Goal: Information Seeking & Learning: Check status

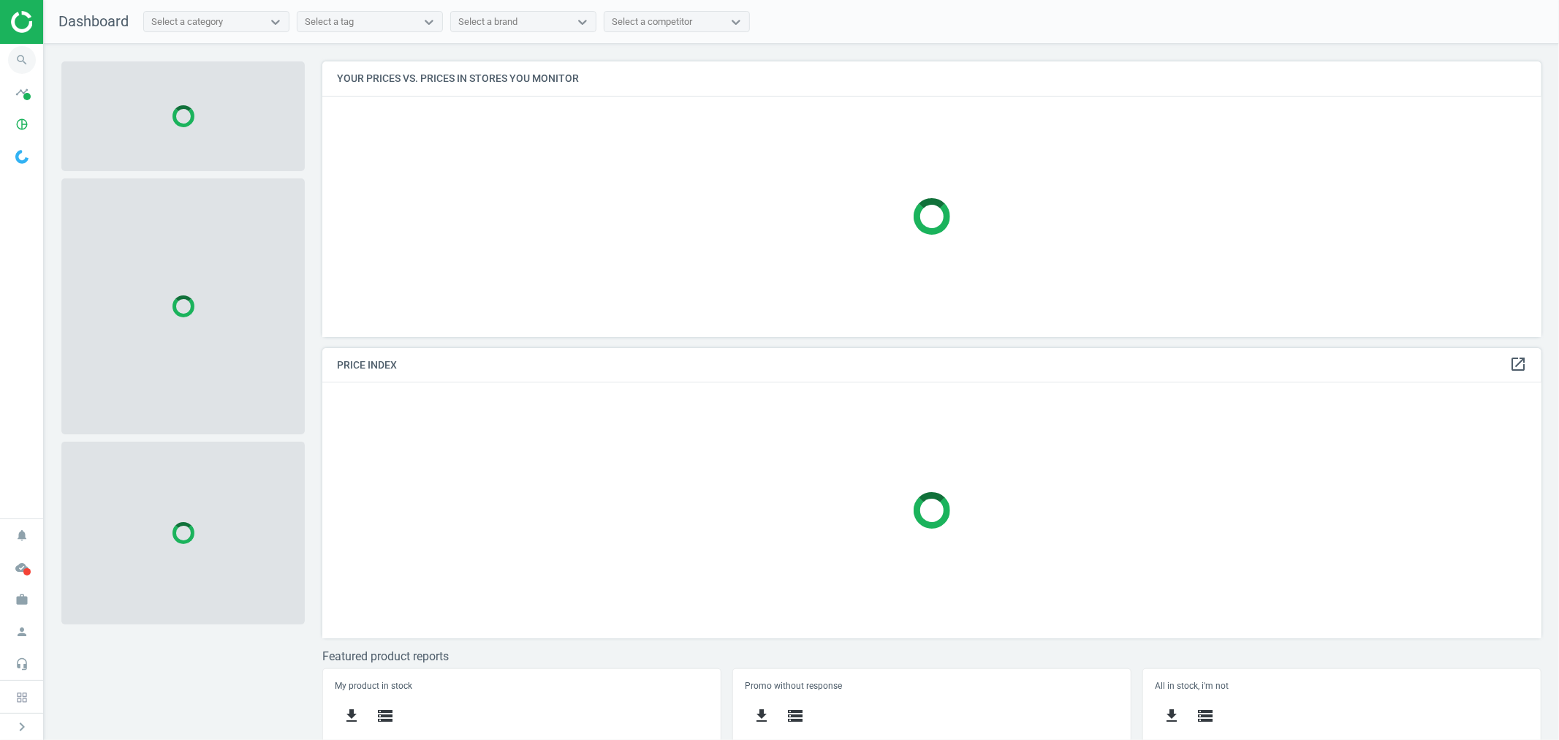
scroll to position [301, 1232]
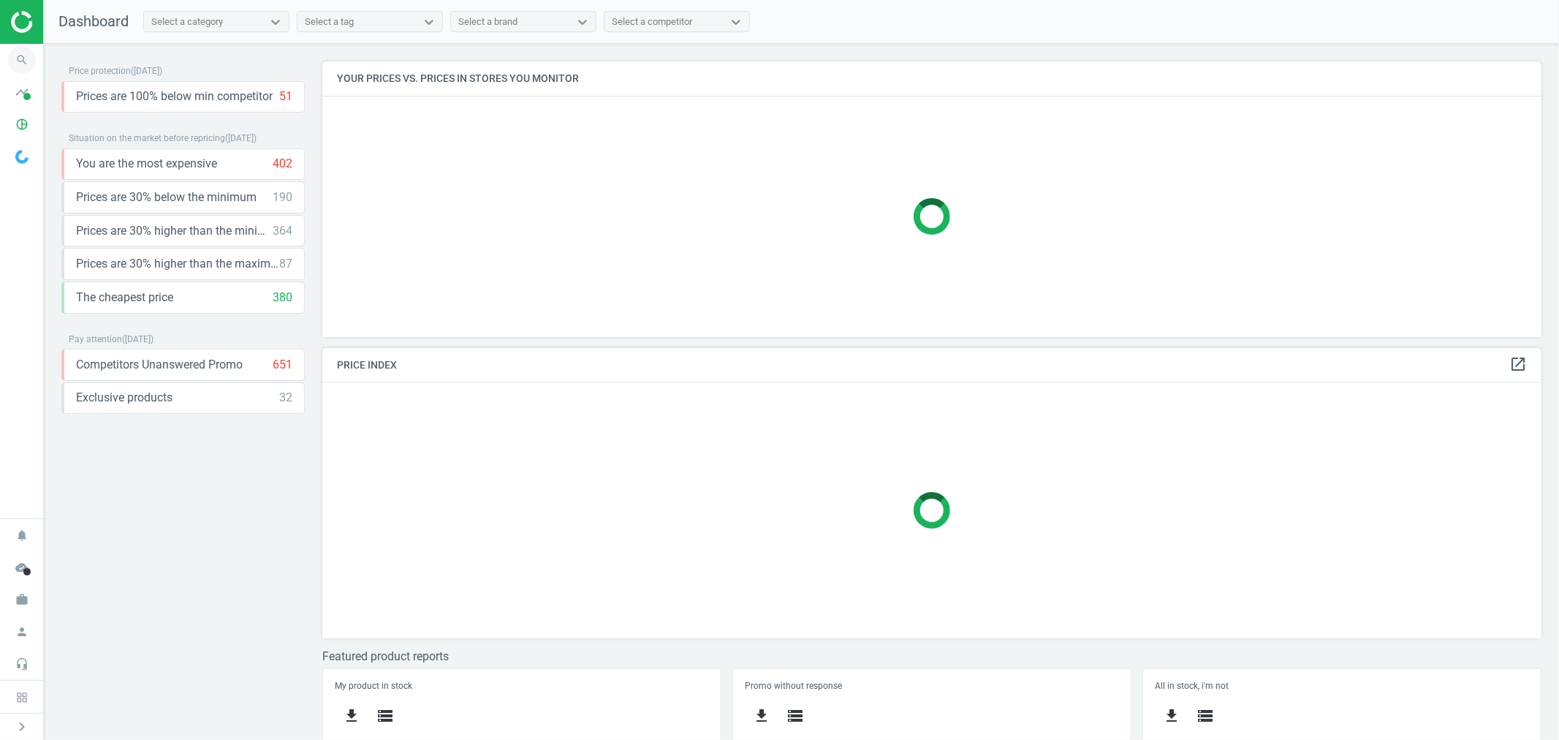
click at [22, 56] on icon "search" at bounding box center [22, 60] width 28 height 28
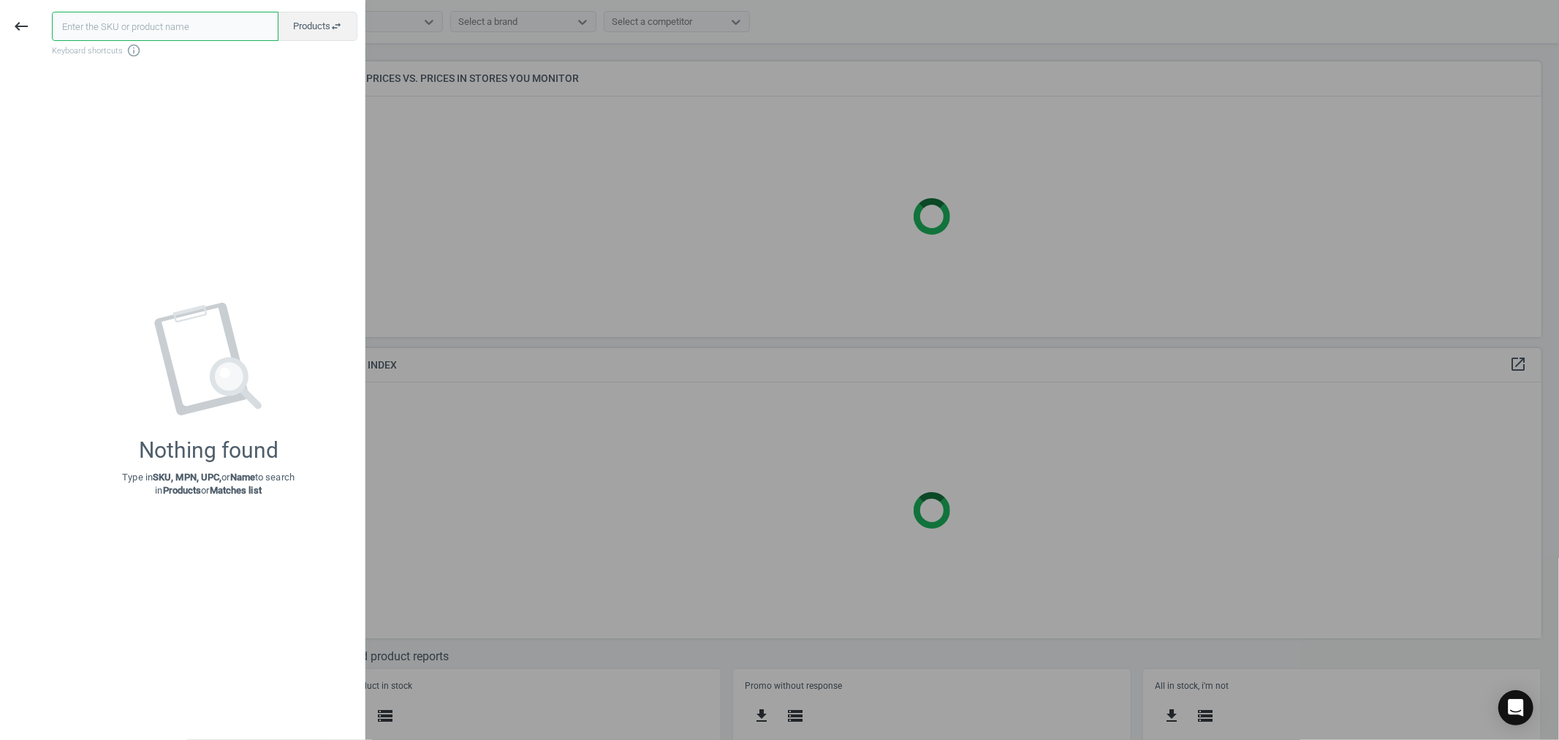
click at [134, 29] on input "text" at bounding box center [165, 26] width 227 height 29
paste input "7341026"
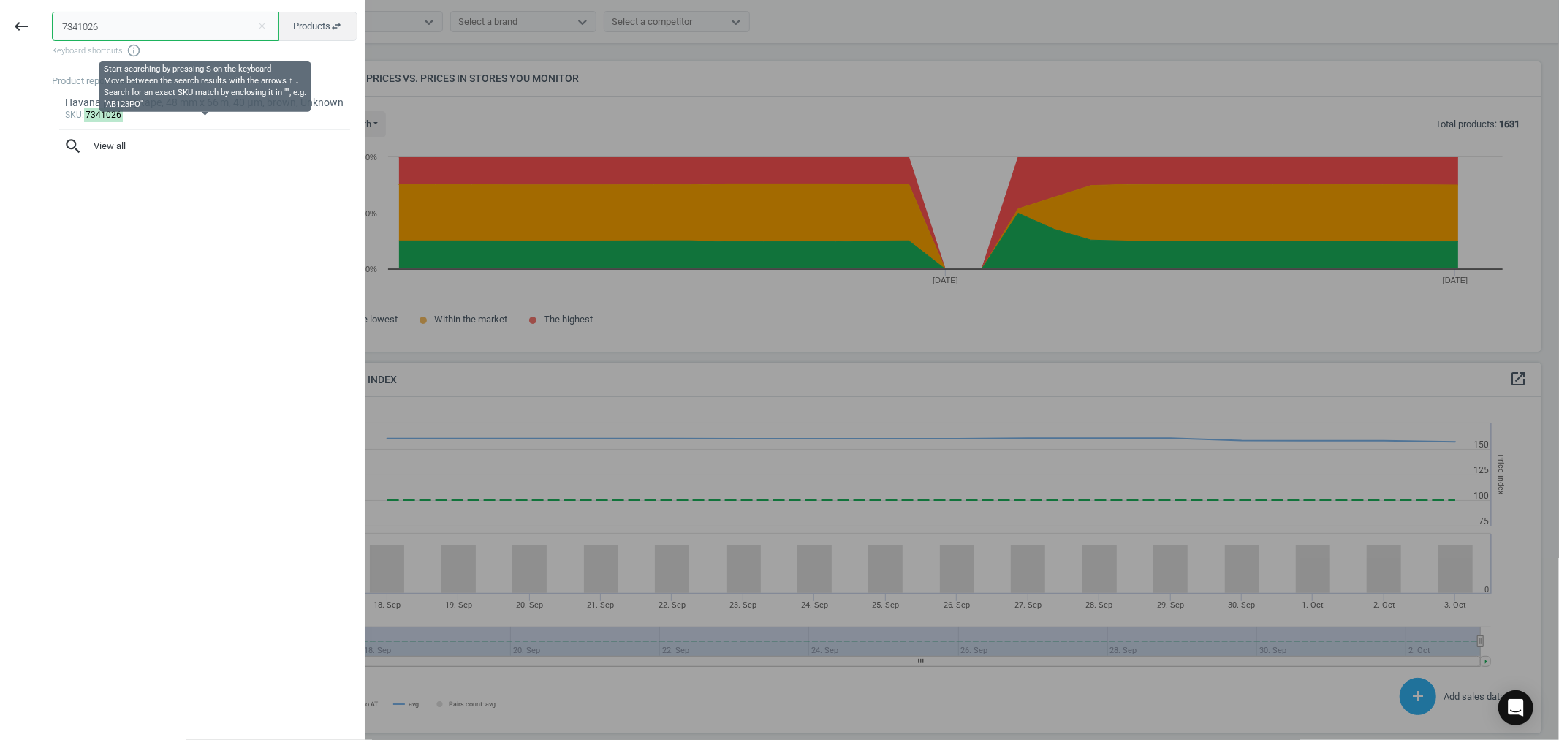
scroll to position [362, 1232]
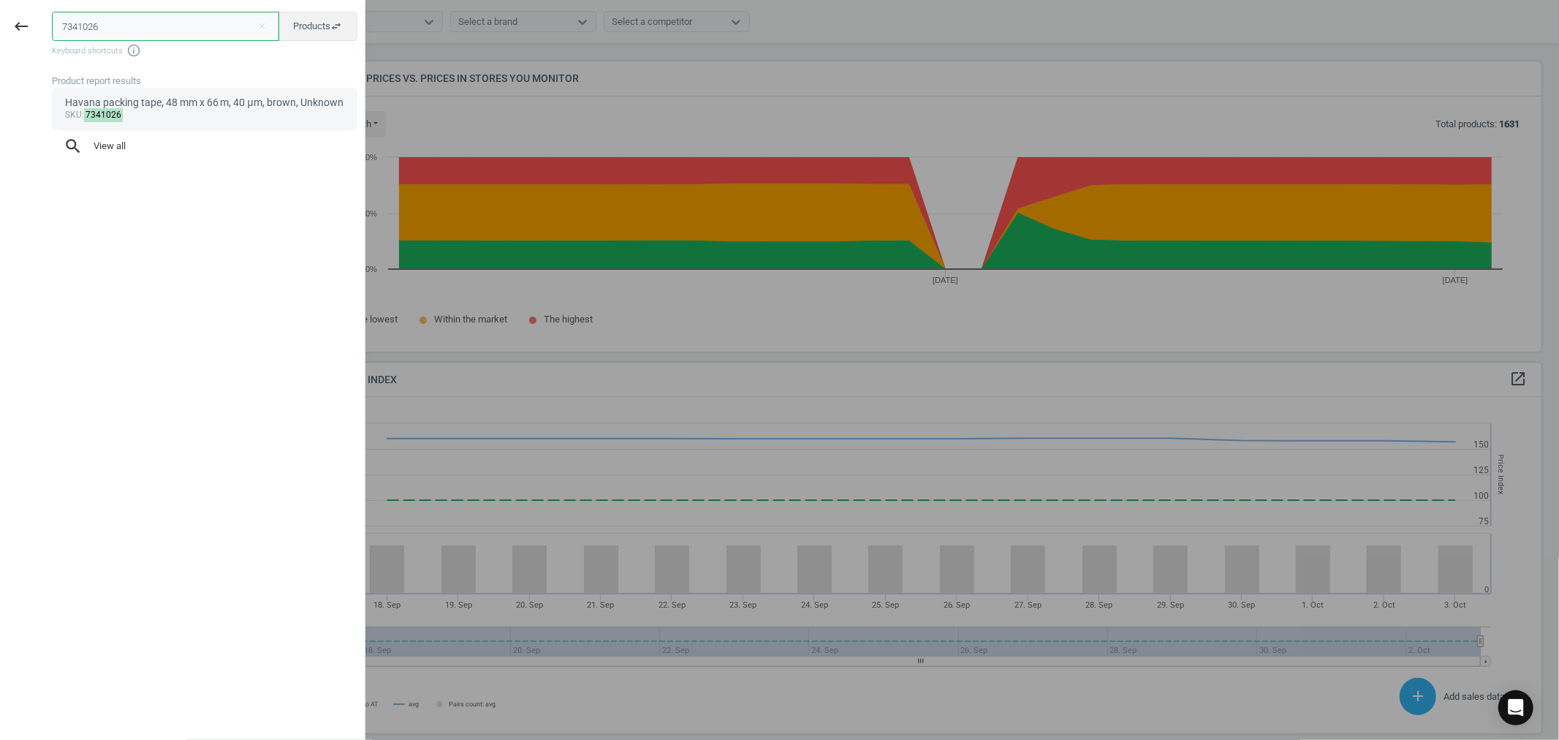
type input "7341026"
click at [183, 111] on div "sku : 7341026" at bounding box center [205, 116] width 280 height 12
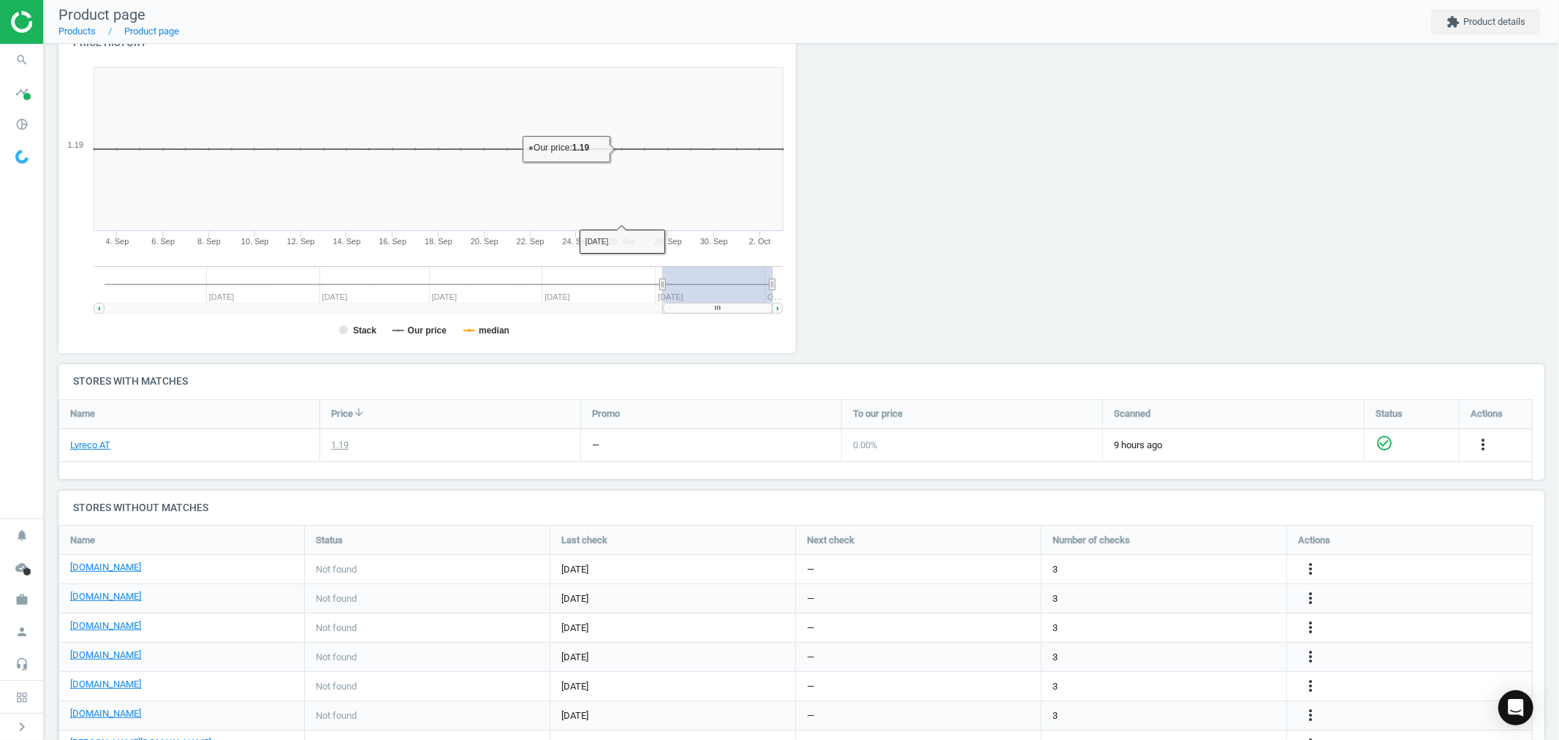
scroll to position [162, 0]
click at [19, 599] on icon "work" at bounding box center [22, 599] width 28 height 28
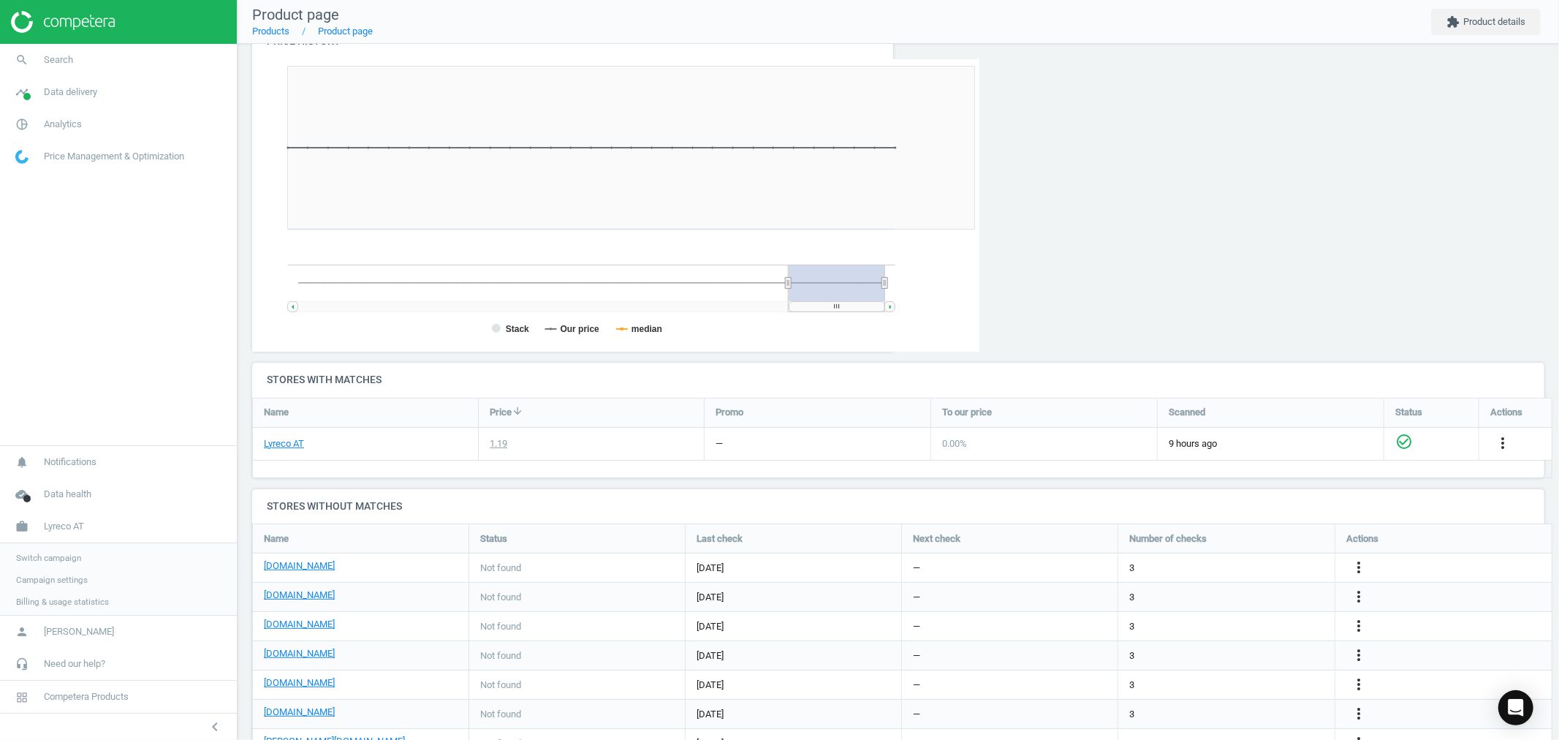
scroll to position [0, 0]
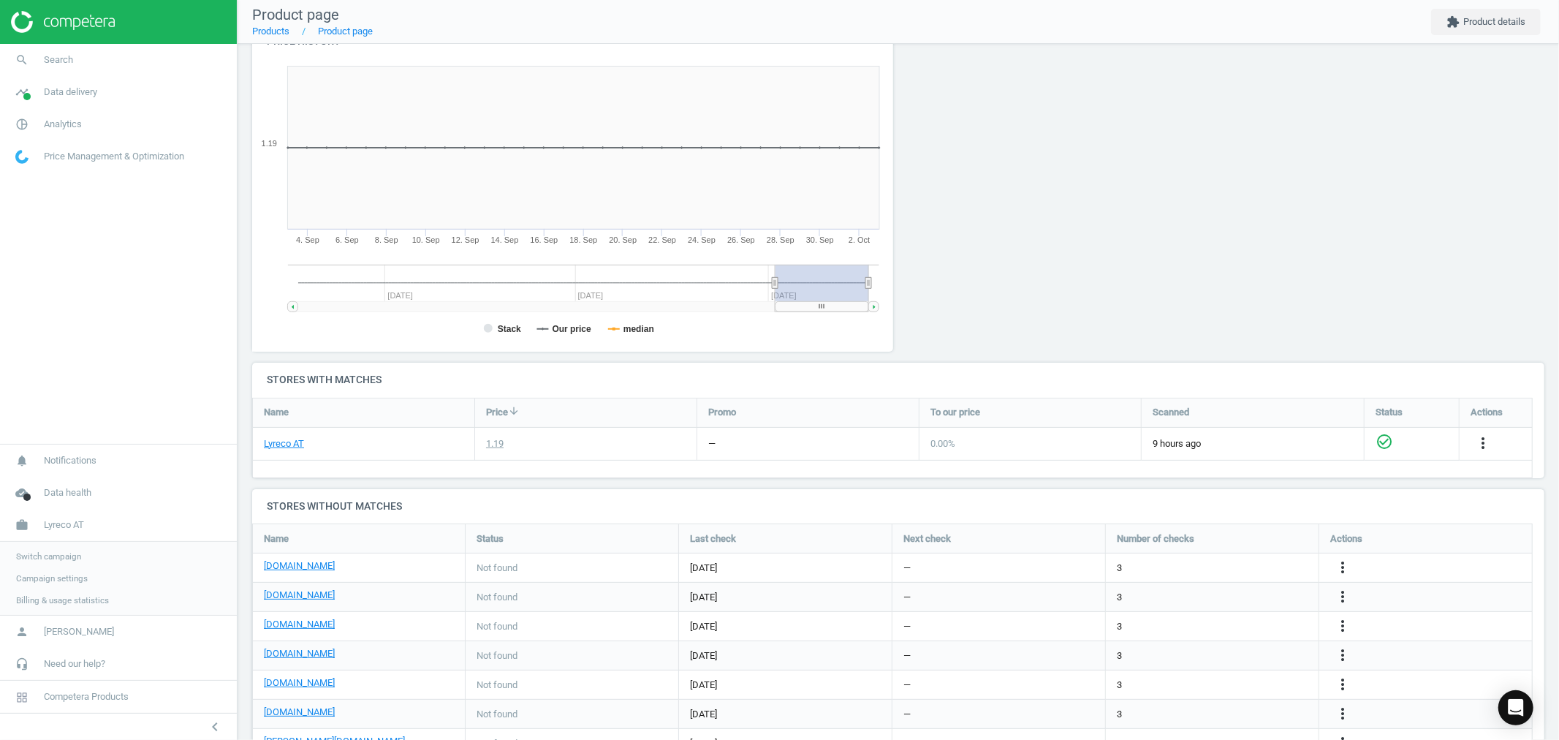
click at [52, 555] on span "Switch campaign" at bounding box center [48, 556] width 65 height 12
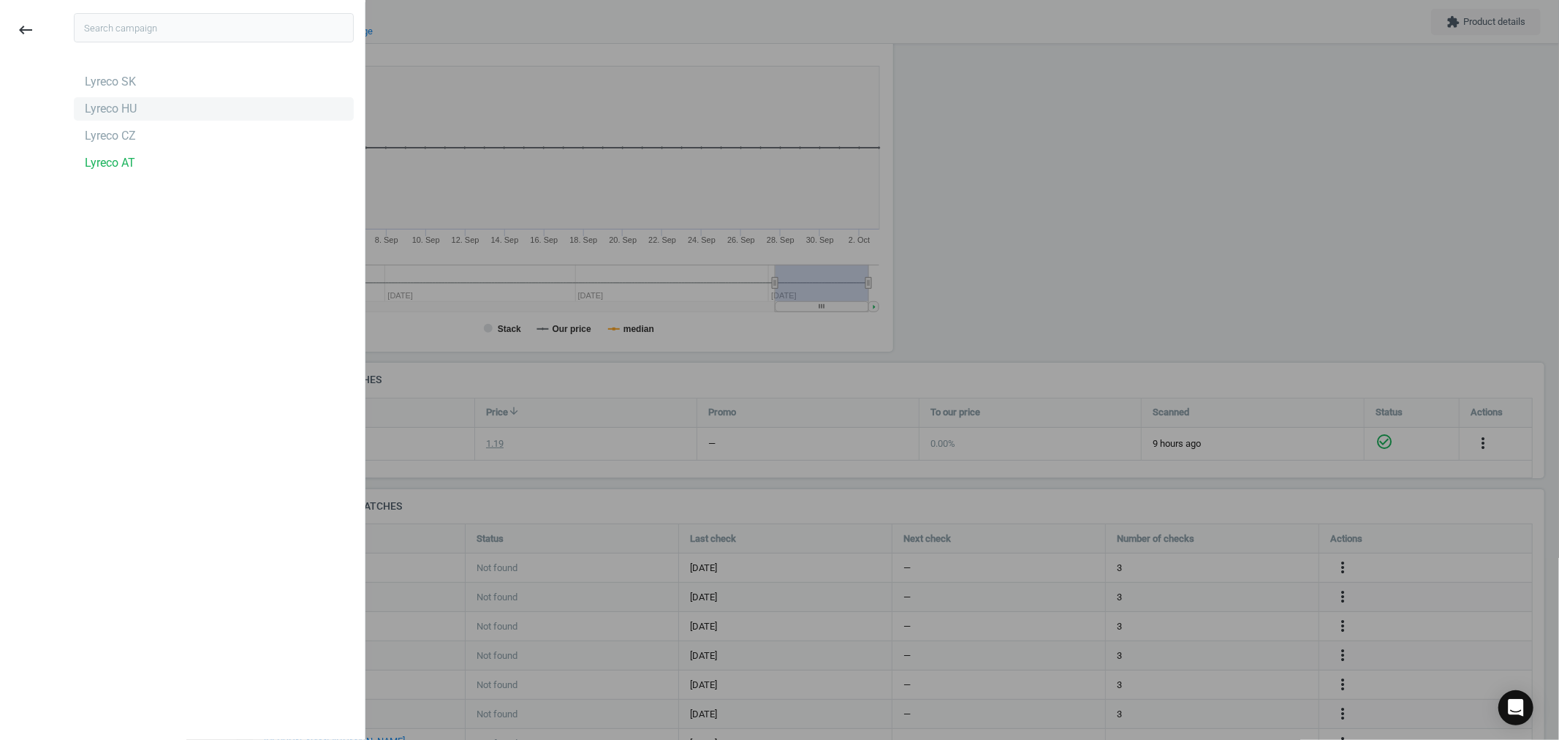
click at [132, 107] on div "Lyreco HU" at bounding box center [111, 109] width 52 height 16
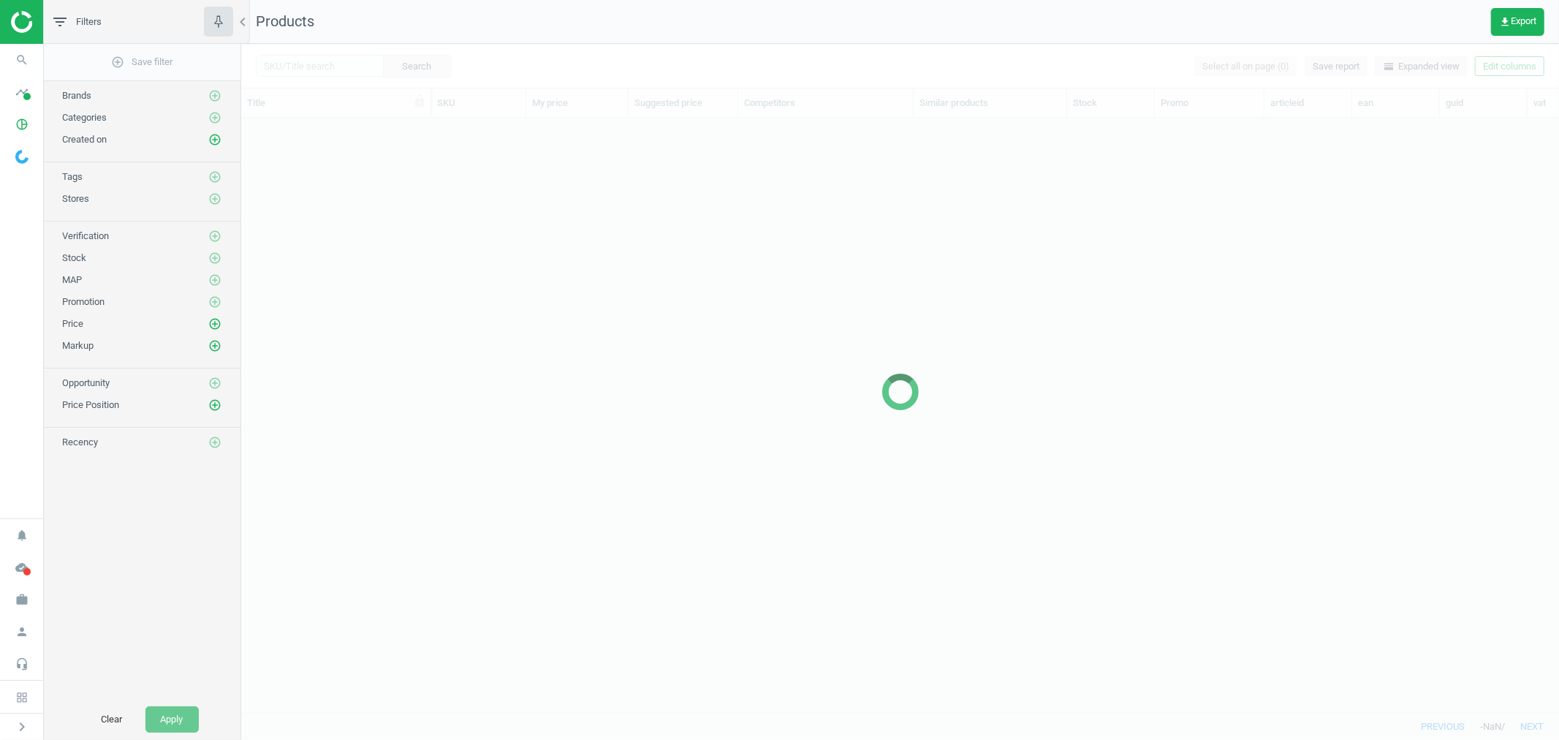
scroll to position [569, 1305]
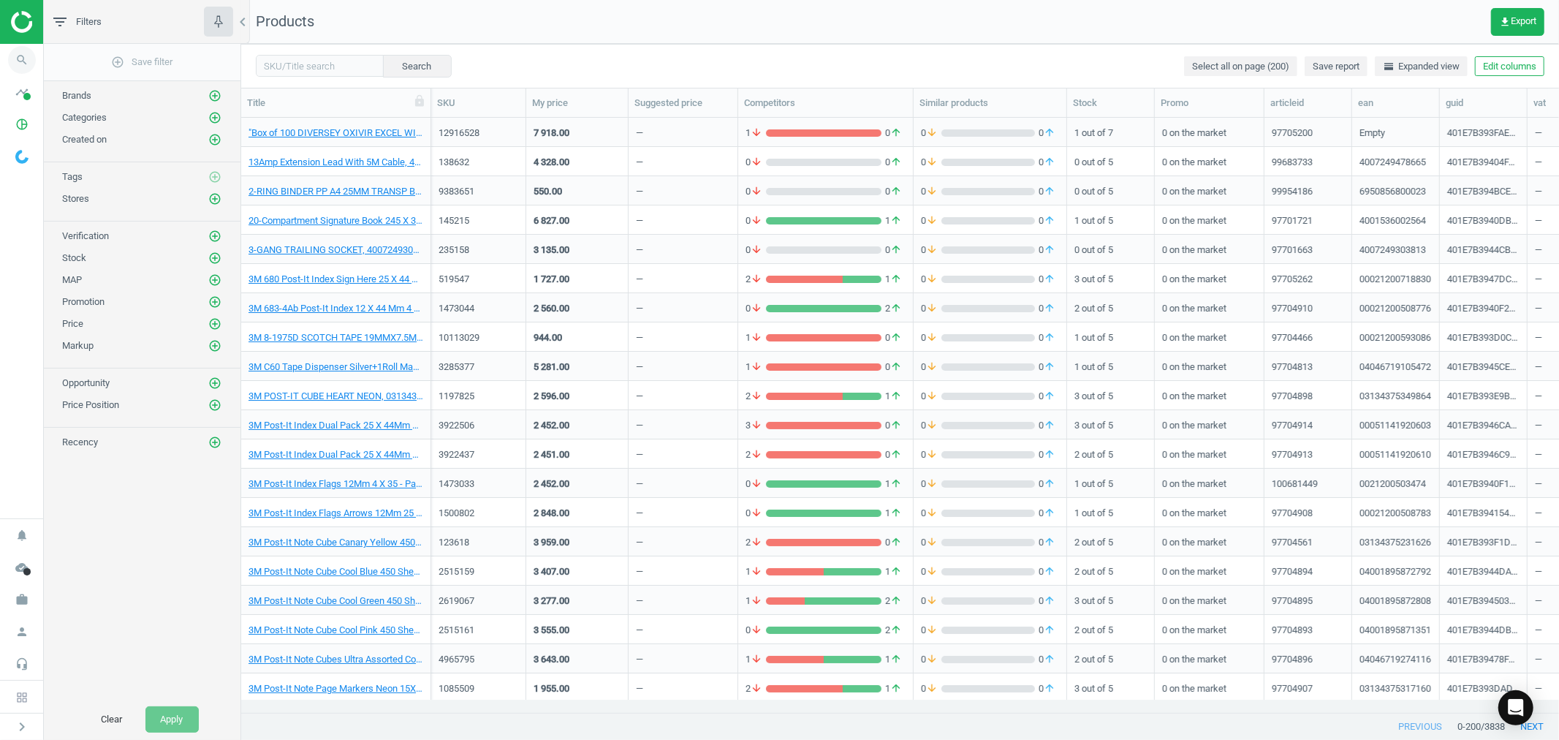
click at [20, 61] on icon "search" at bounding box center [22, 60] width 28 height 28
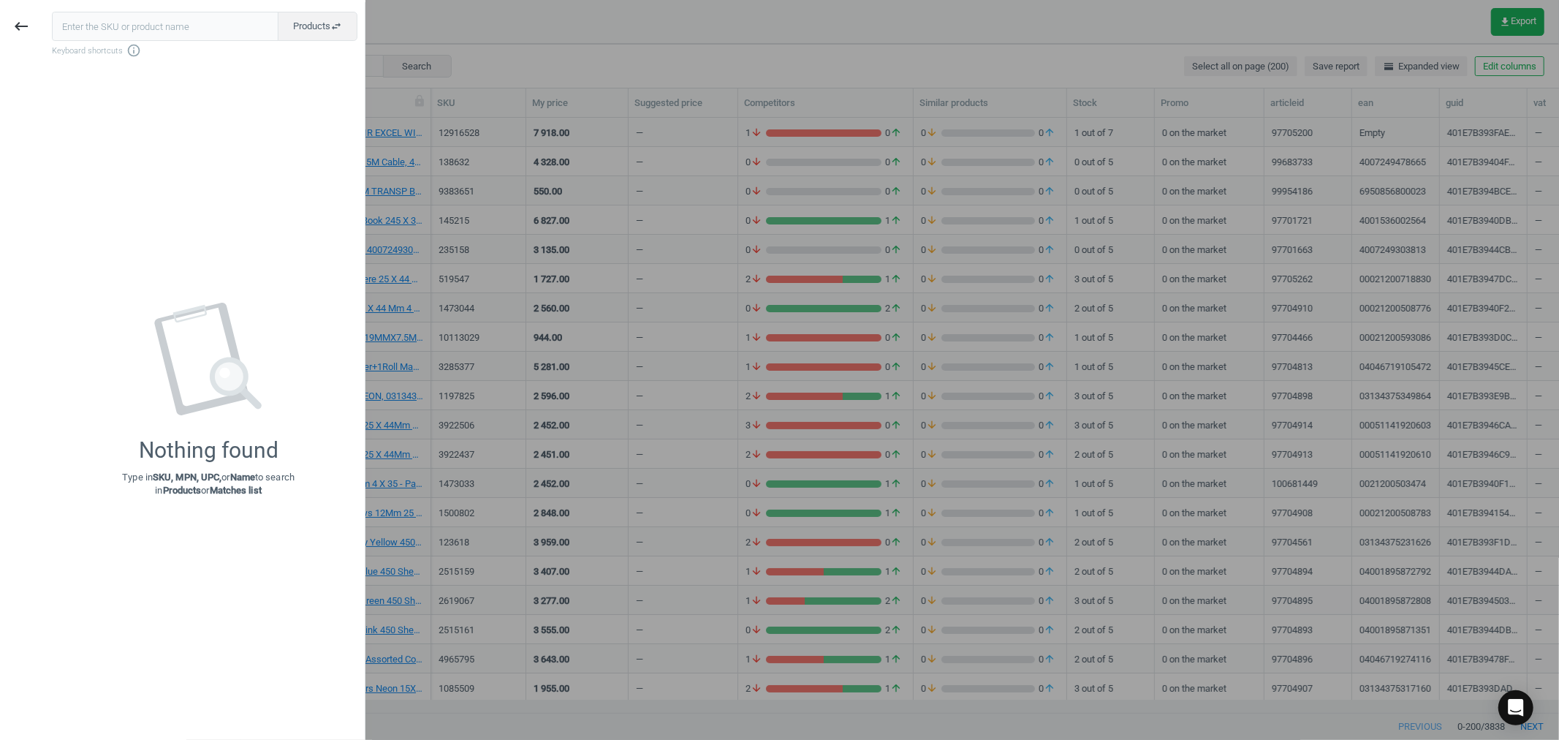
click at [126, 23] on input "text" at bounding box center [165, 26] width 227 height 29
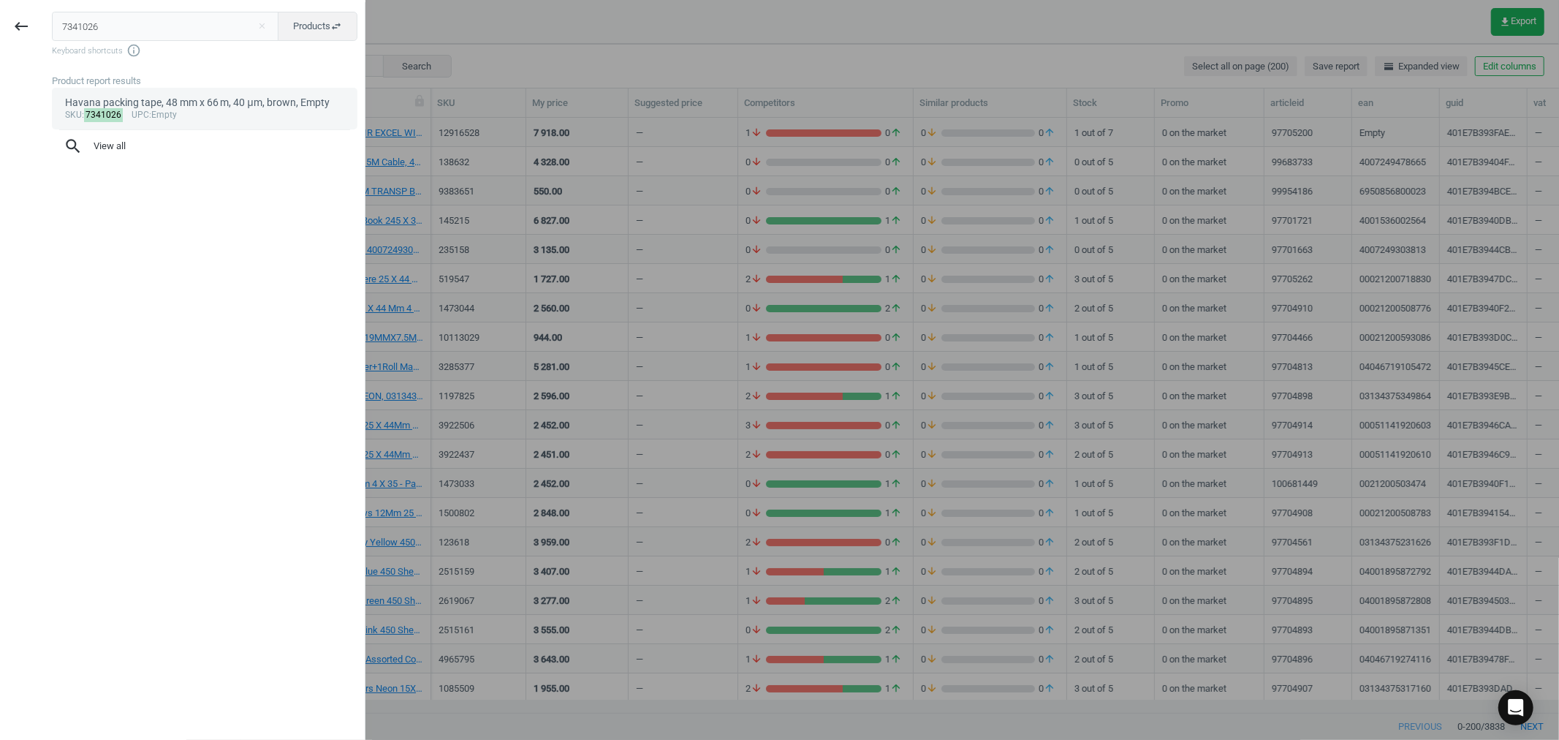
type input "7341026"
click at [132, 110] on span "upc" at bounding box center [141, 115] width 18 height 10
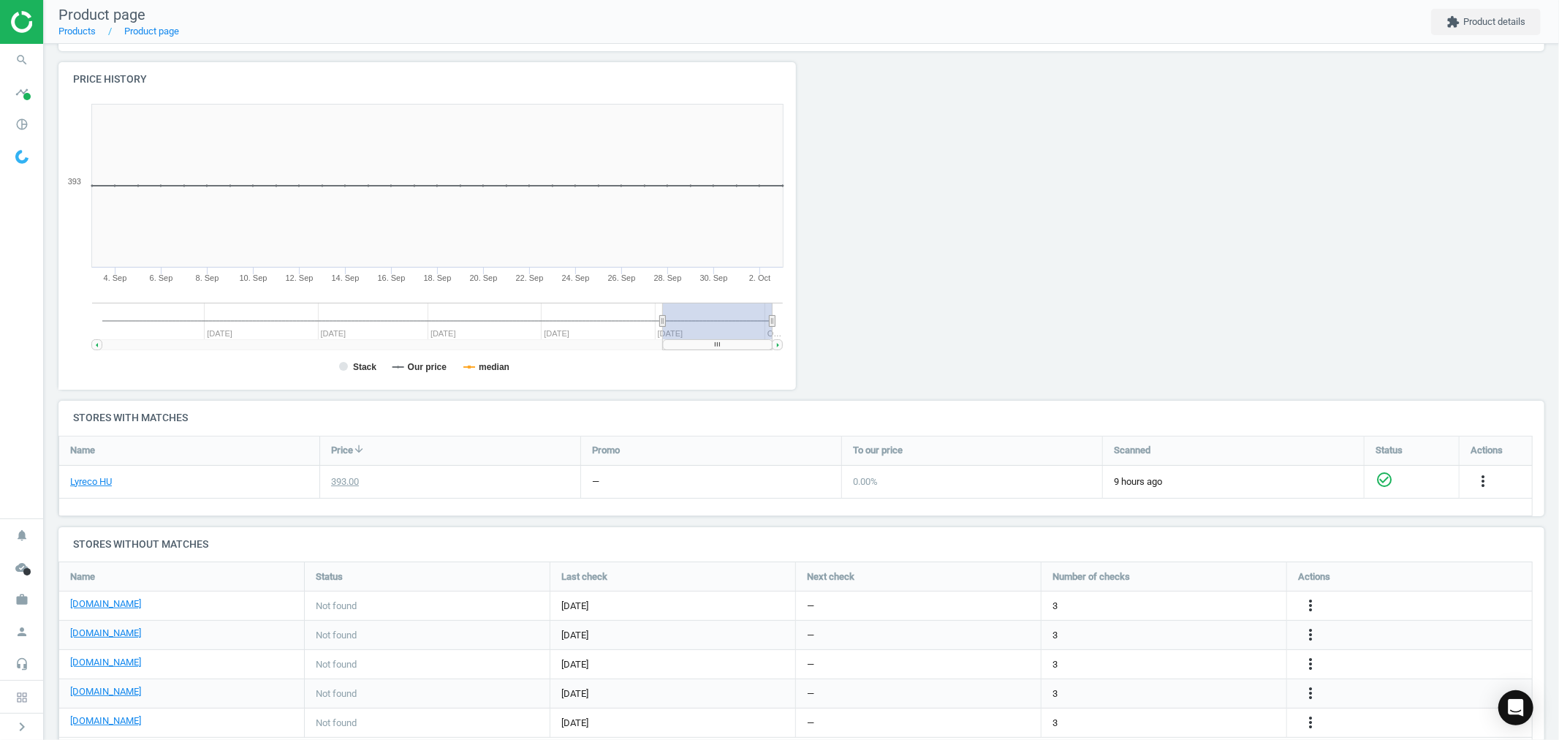
scroll to position [178, 0]
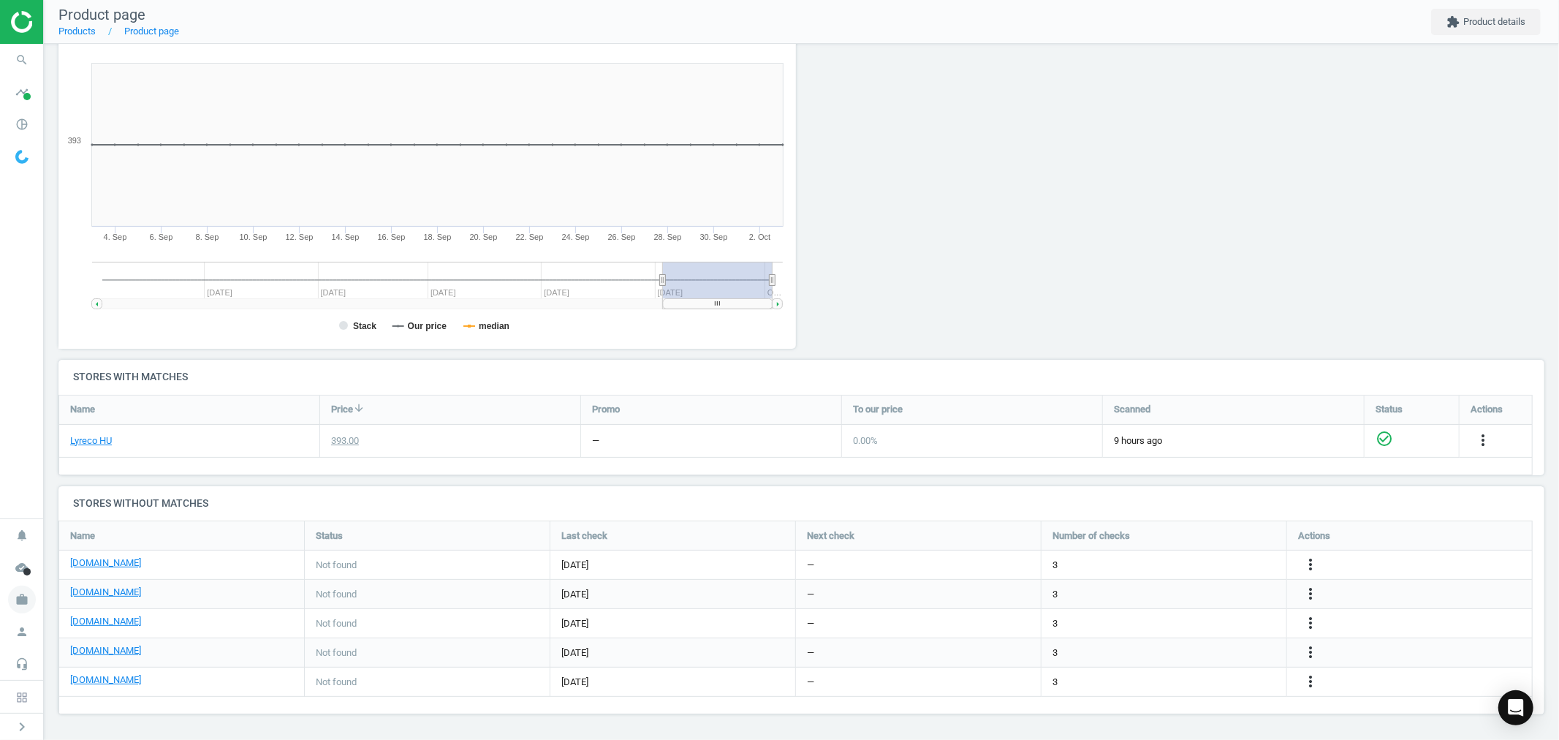
click at [24, 599] on icon "work" at bounding box center [22, 599] width 28 height 28
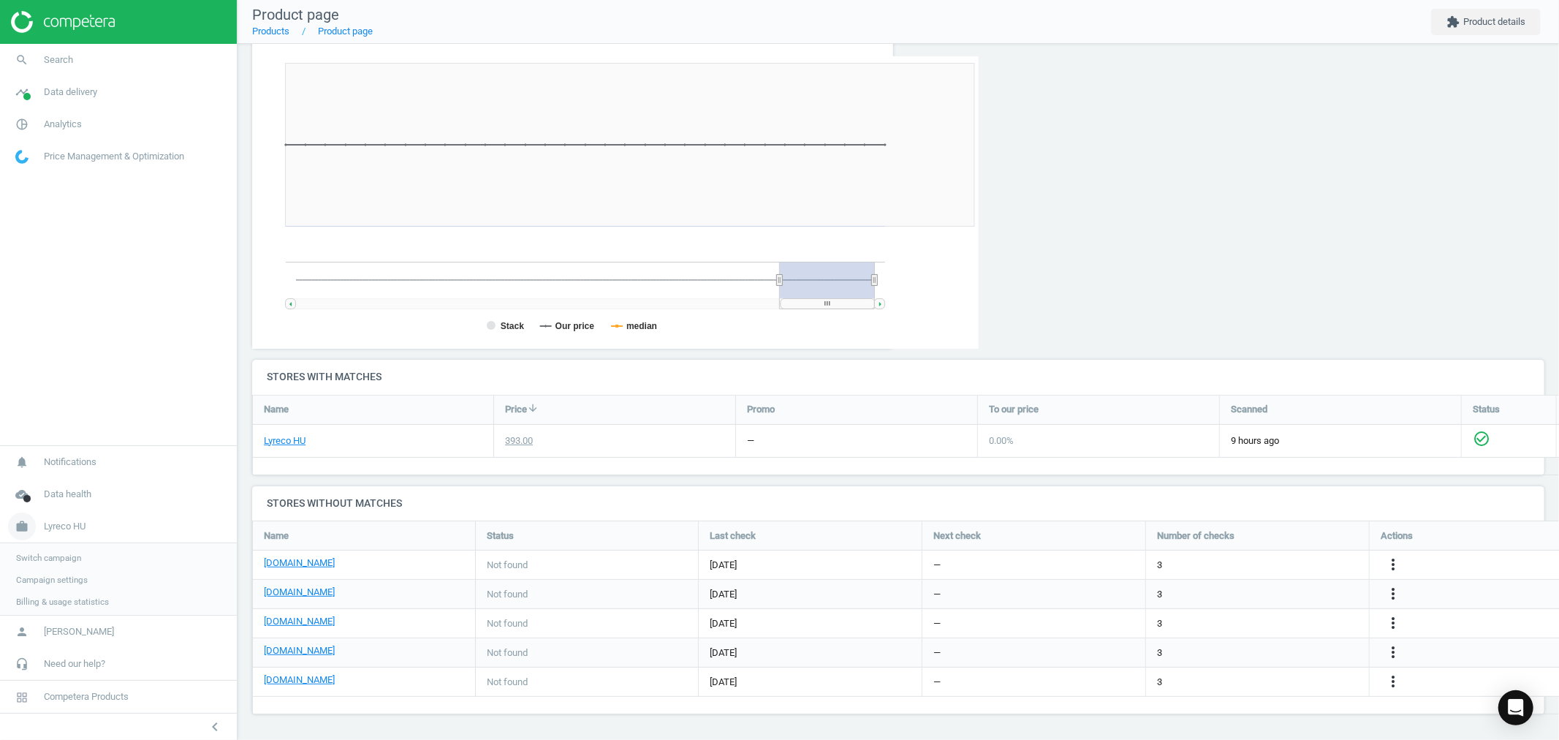
scroll to position [0, 0]
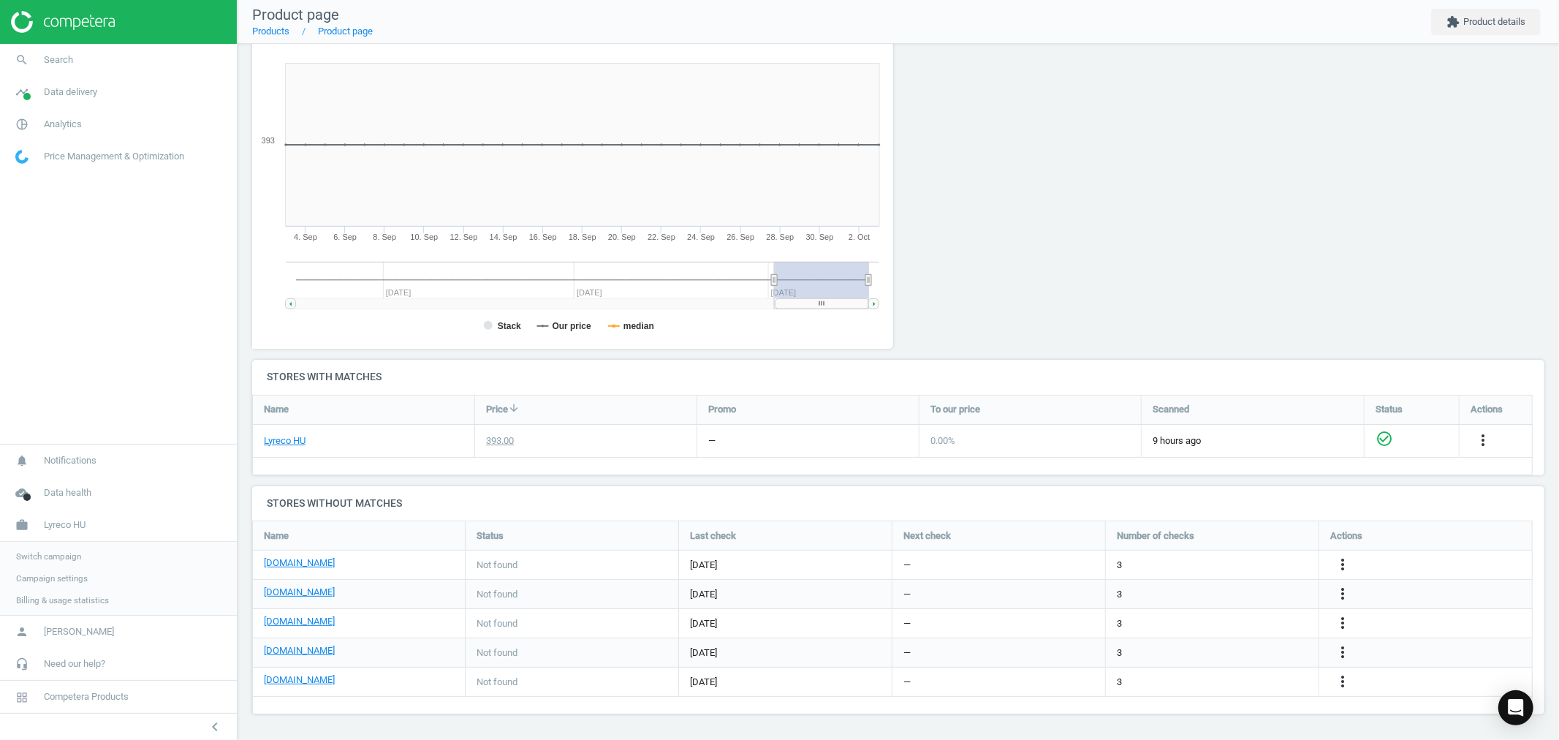
click at [60, 578] on span "Campaign settings" at bounding box center [52, 578] width 72 height 12
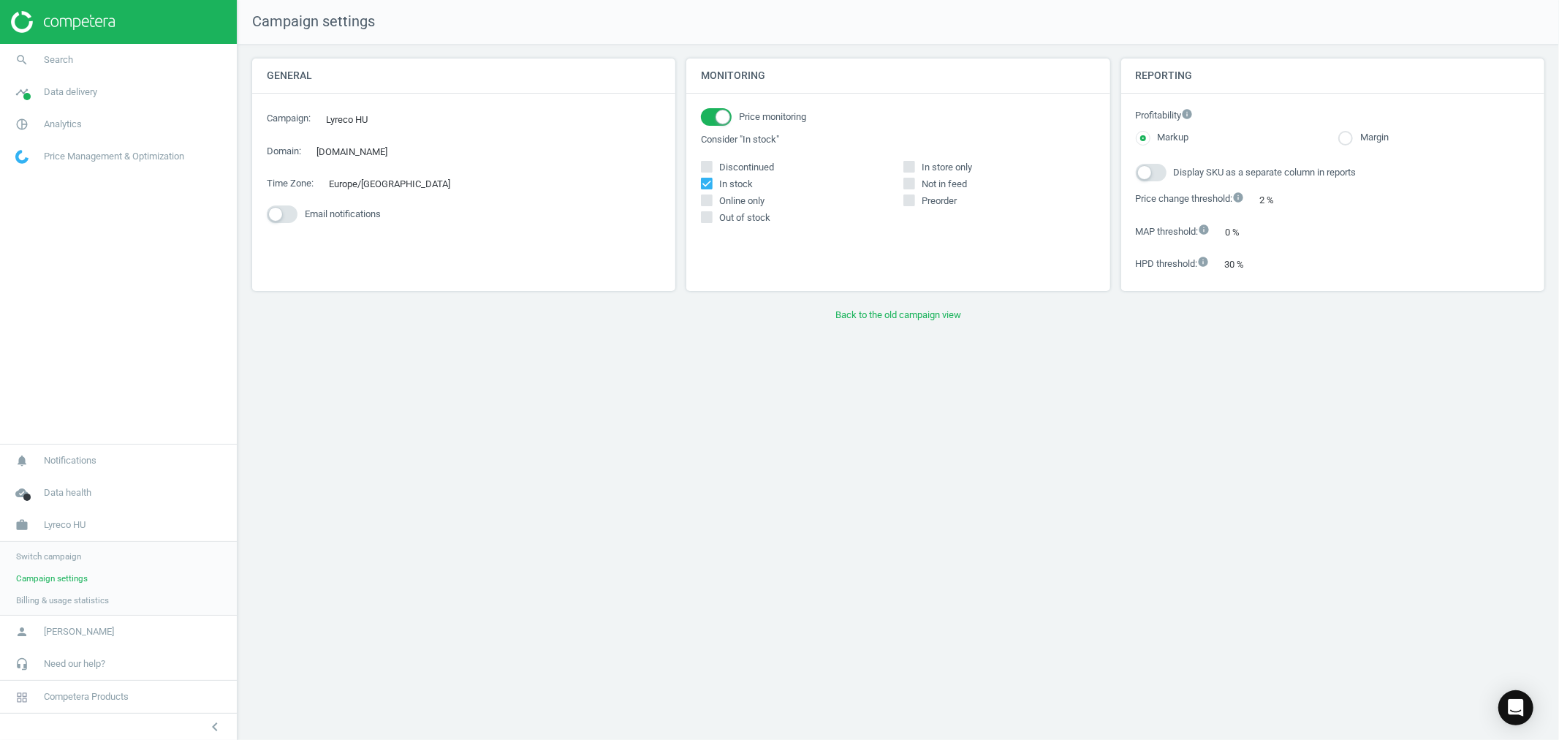
click at [81, 602] on span "Billing & usage statistics" at bounding box center [62, 600] width 93 height 12
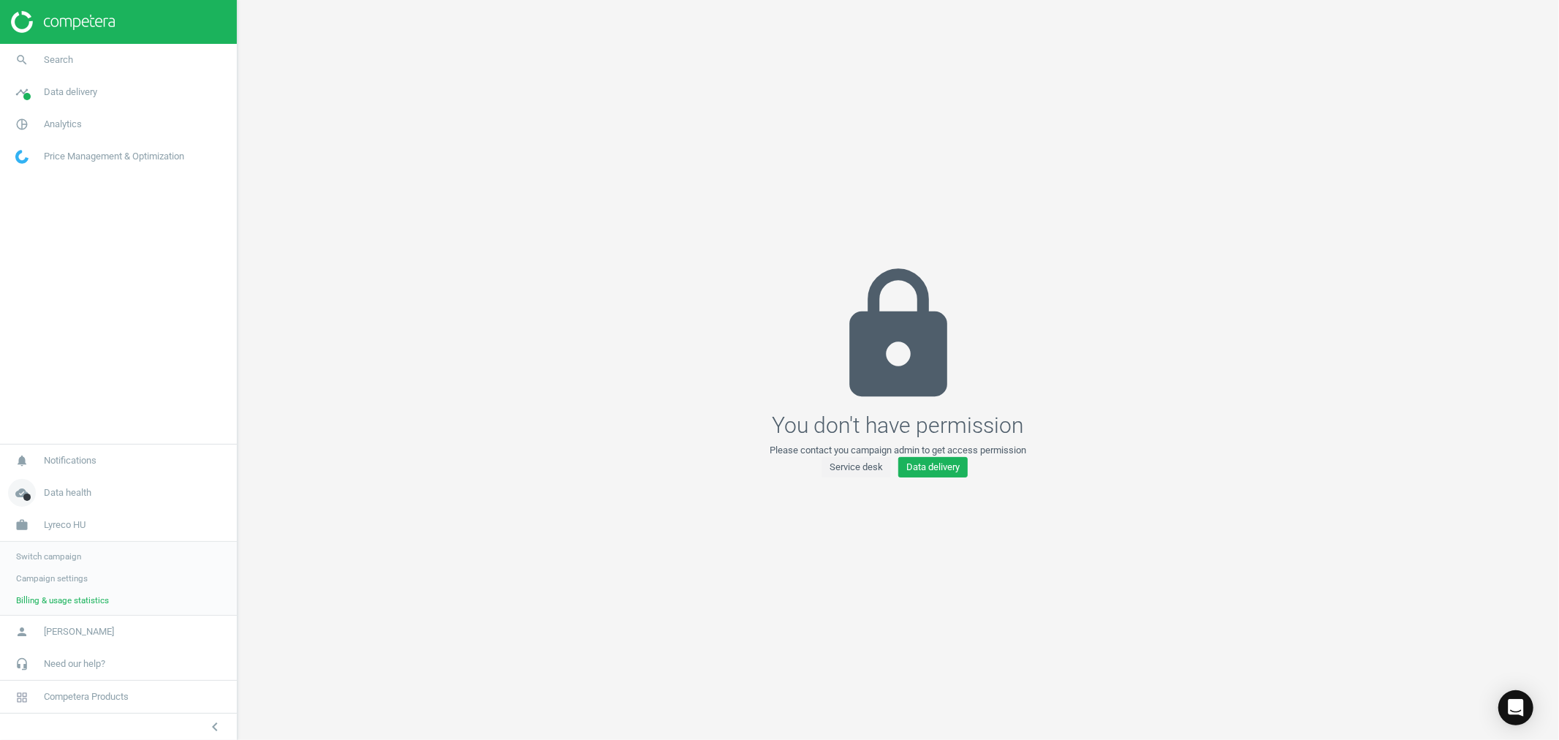
click at [76, 494] on span "Data health" at bounding box center [68, 492] width 48 height 13
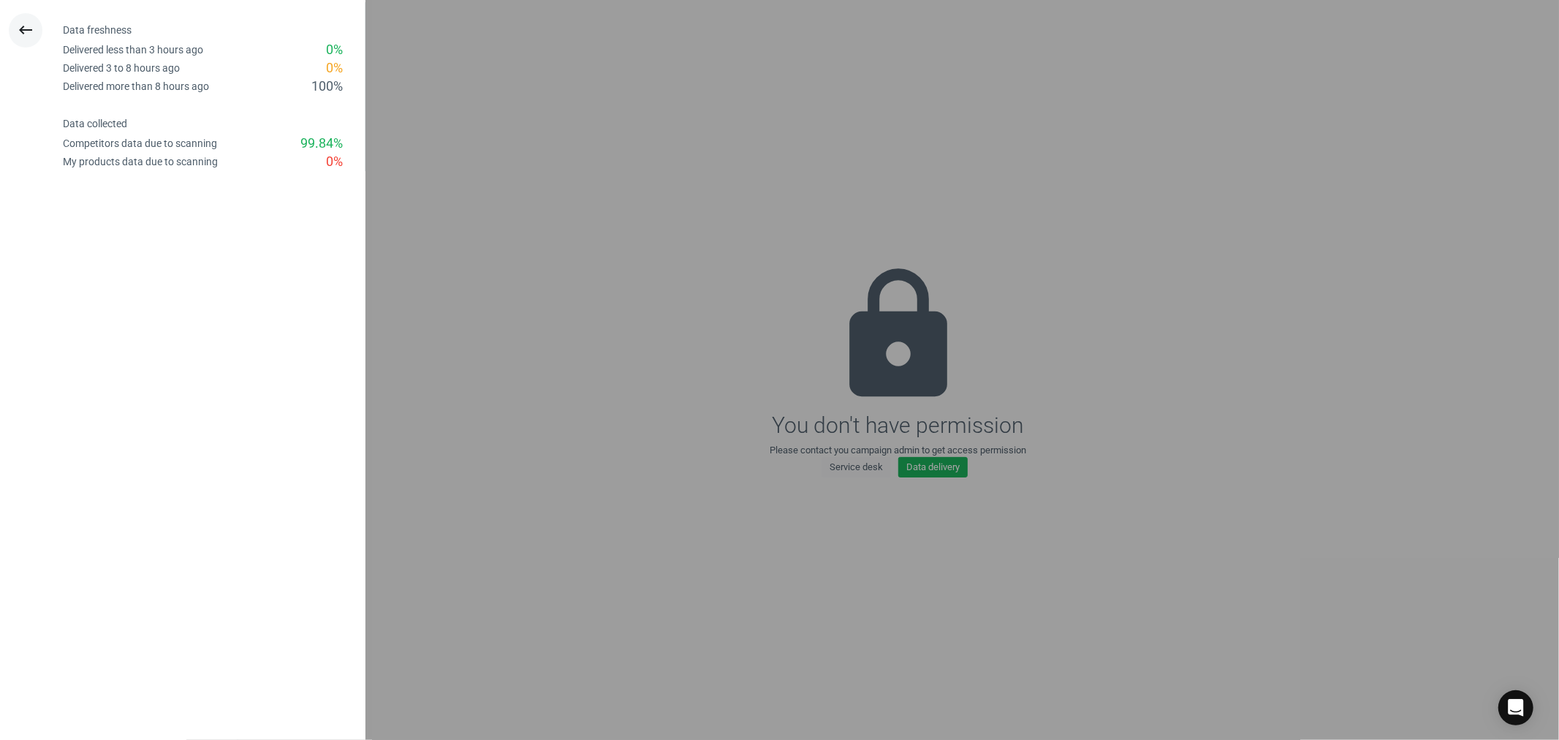
click at [23, 29] on icon "keyboard_backspace" at bounding box center [26, 30] width 18 height 18
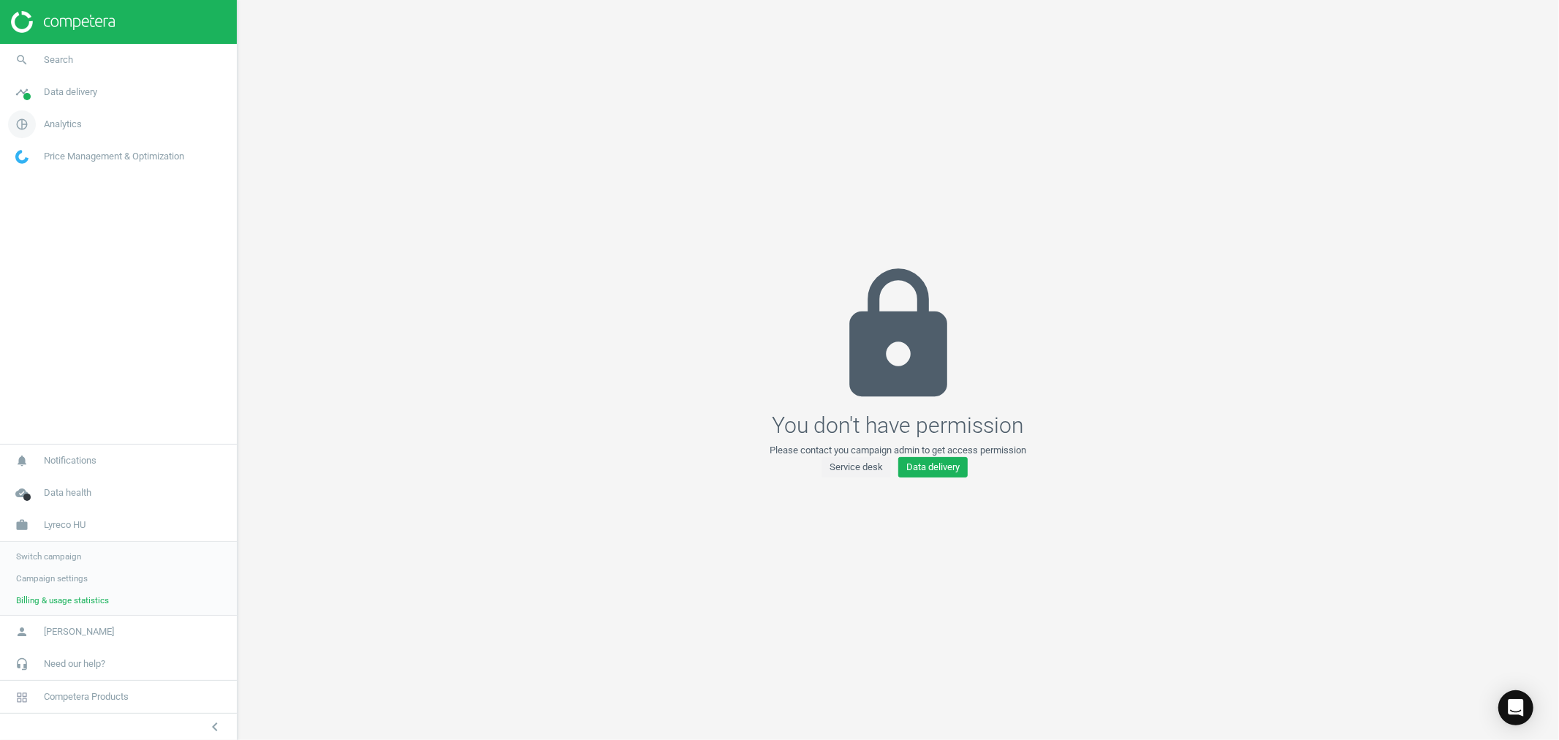
click at [66, 122] on span "Analytics" at bounding box center [63, 124] width 38 height 13
click at [61, 86] on span "Data delivery" at bounding box center [70, 92] width 53 height 13
click at [53, 232] on span "Assortment intersection" at bounding box center [61, 234] width 91 height 12
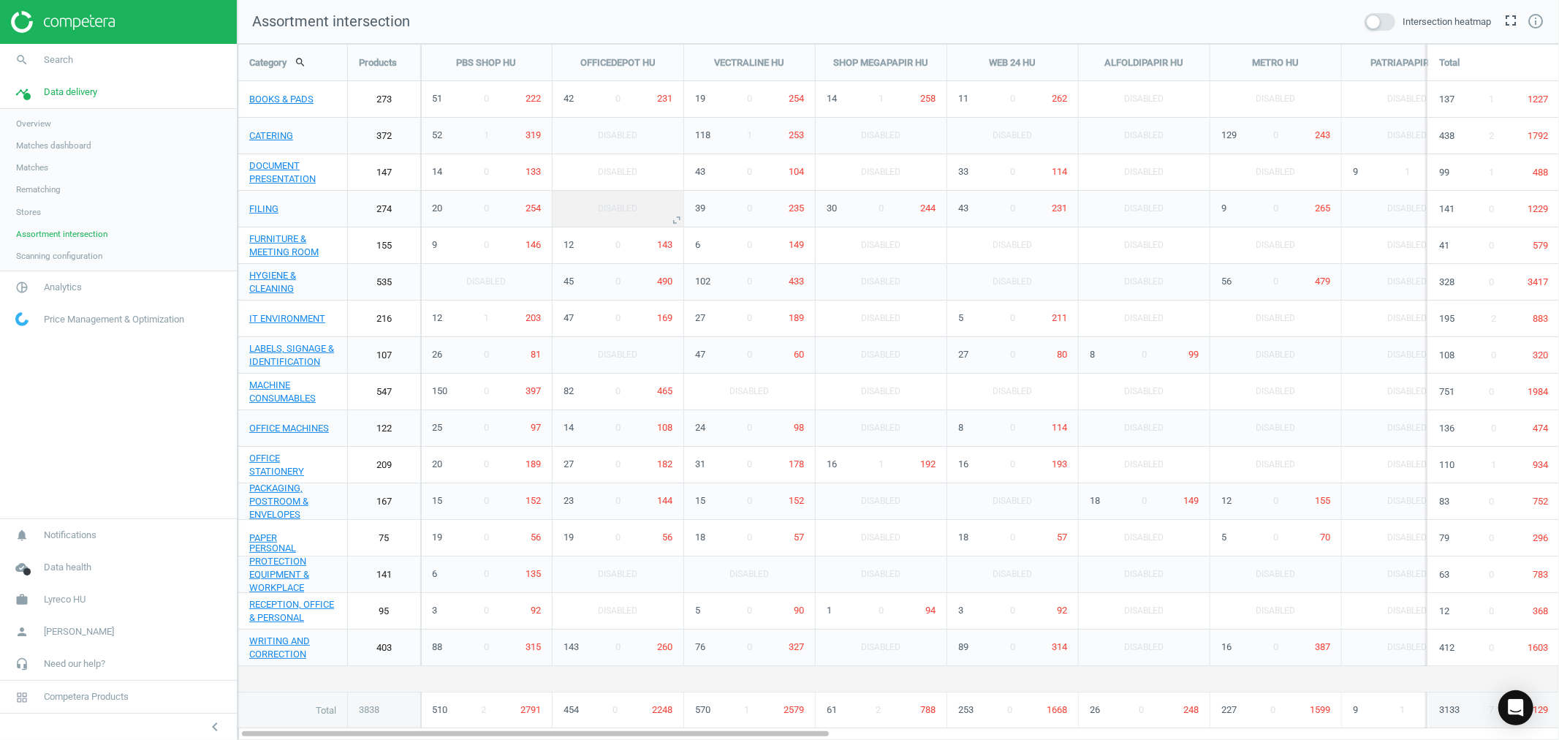
scroll to position [721, 1347]
click at [38, 210] on span "Stores" at bounding box center [28, 212] width 25 height 12
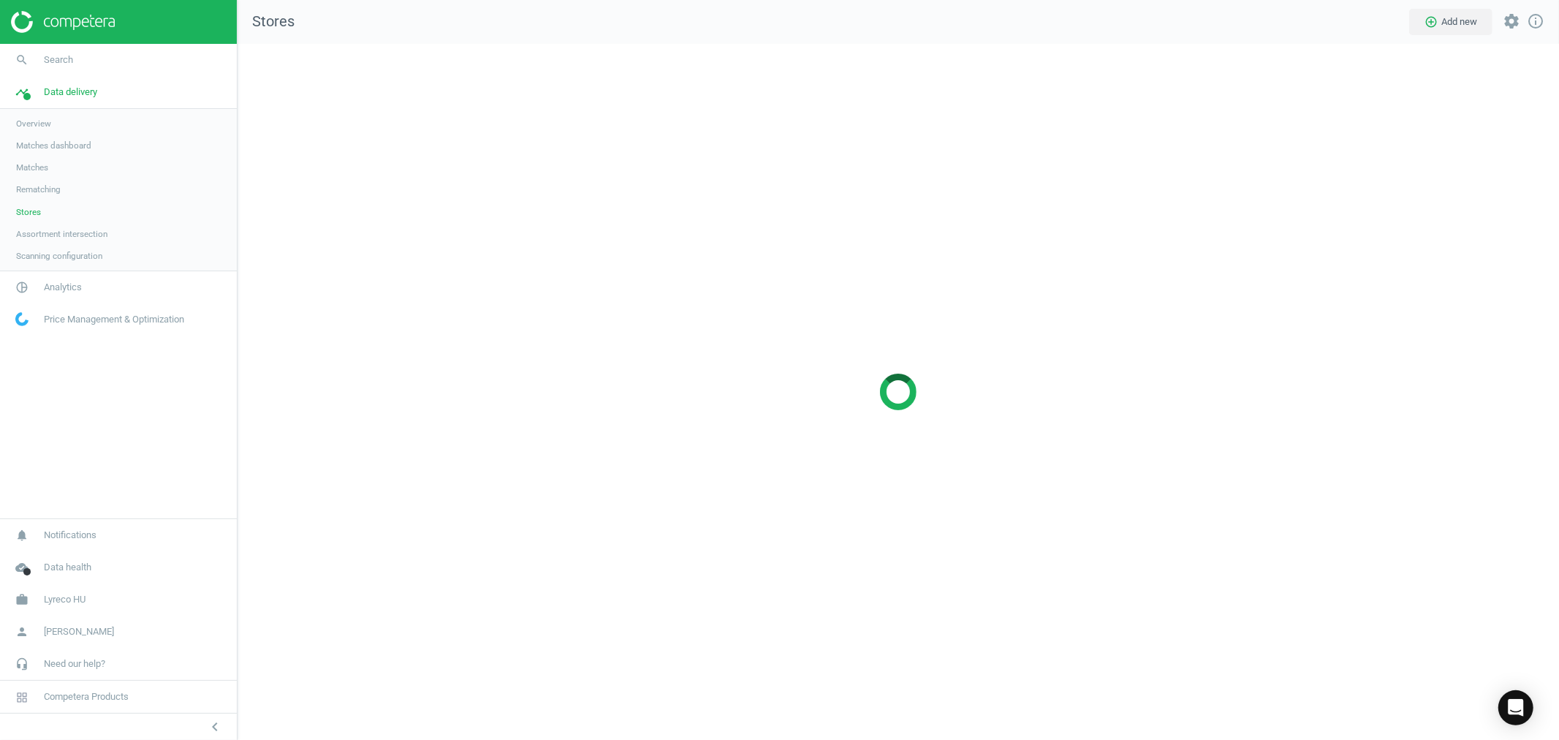
scroll to position [721, 1347]
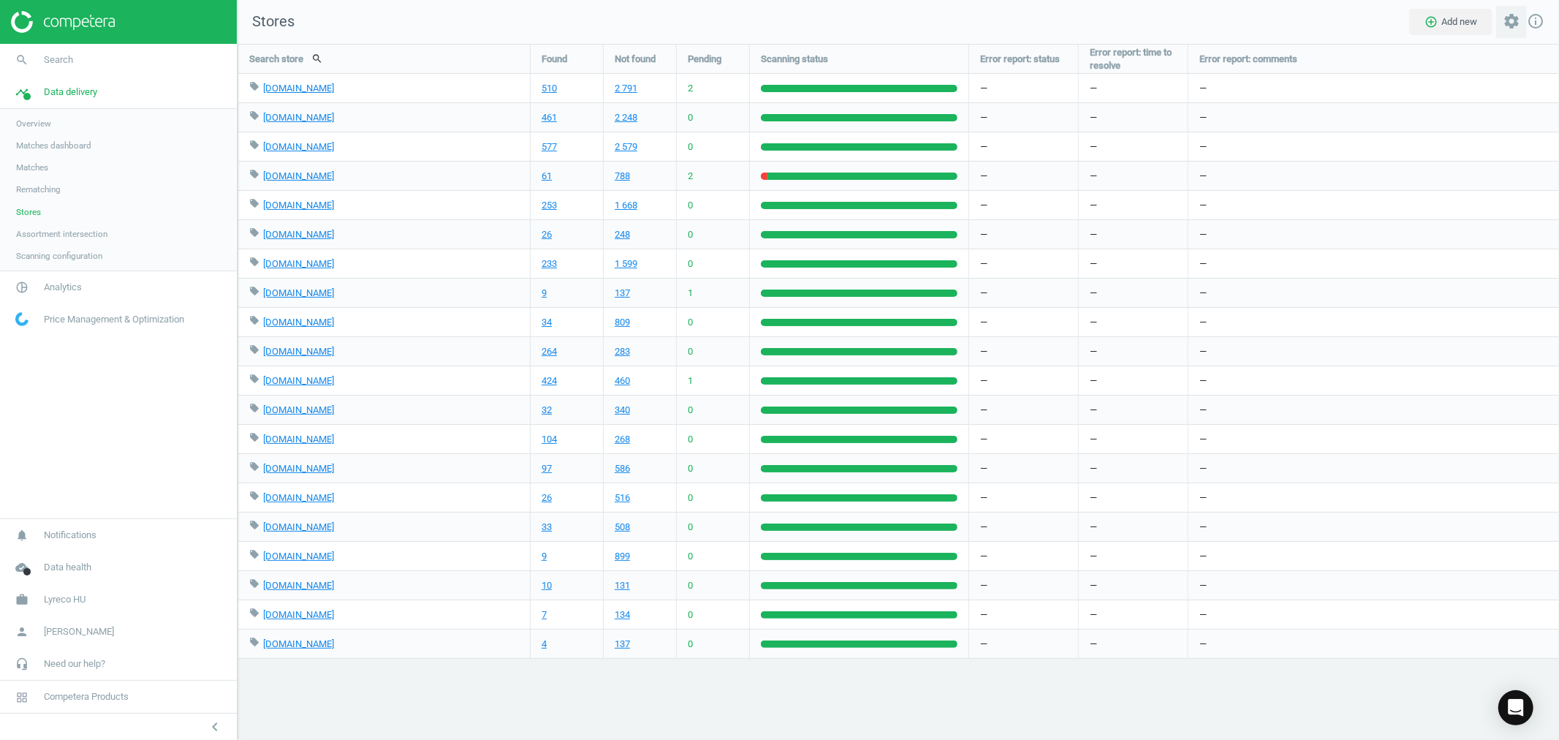
click at [1515, 22] on icon "settings" at bounding box center [1512, 21] width 18 height 18
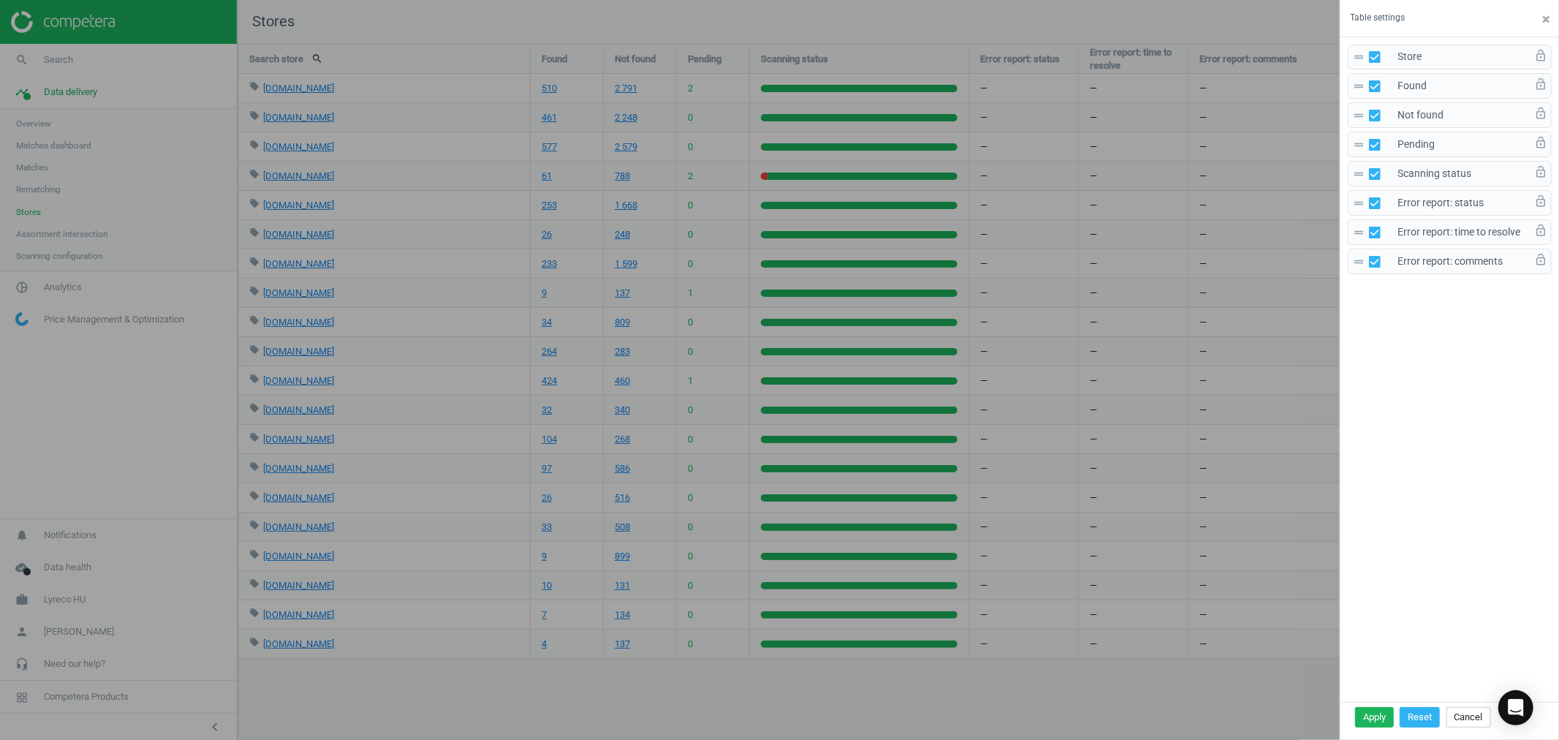
click at [826, 681] on div at bounding box center [779, 370] width 1559 height 740
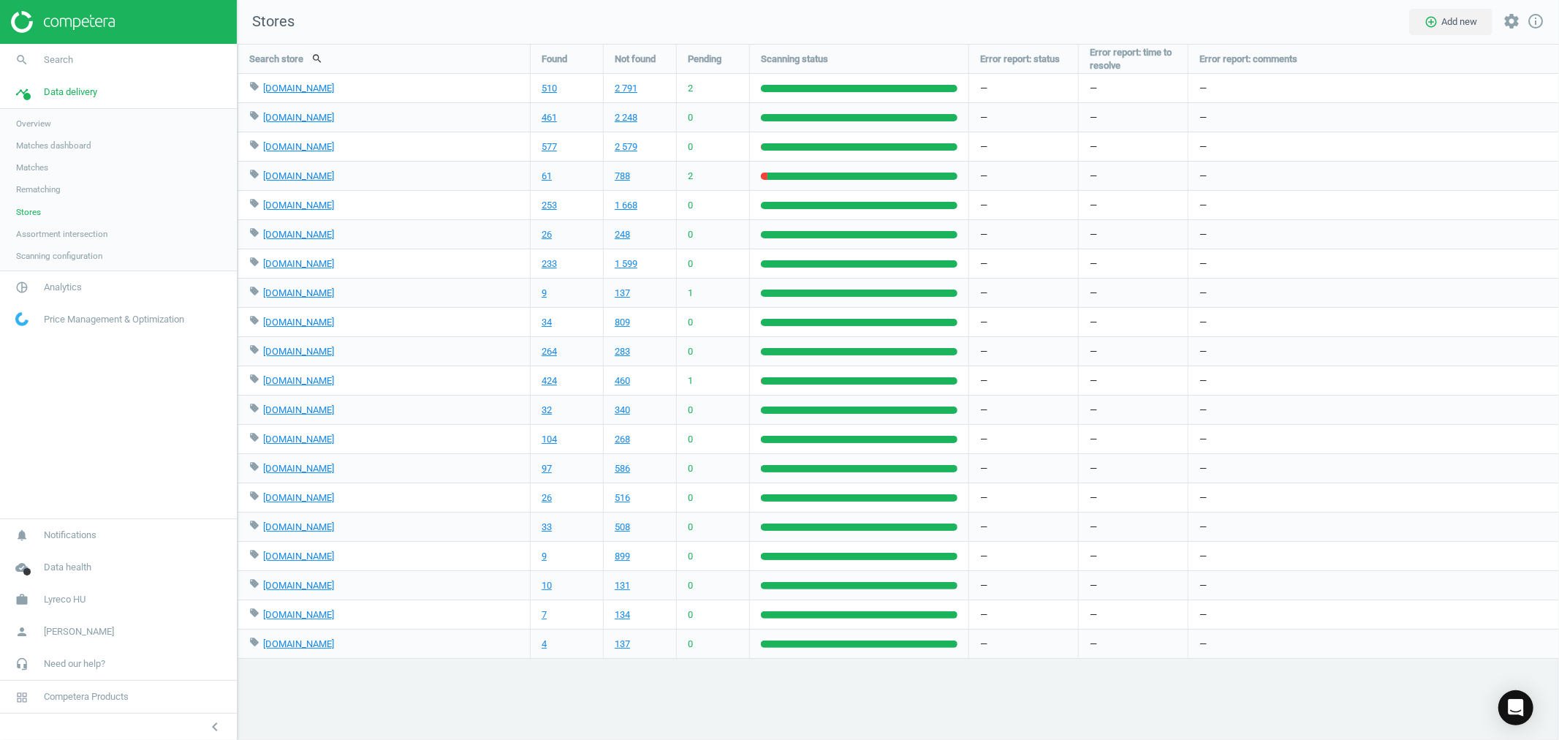
click at [29, 187] on span "Rematching" at bounding box center [38, 189] width 45 height 12
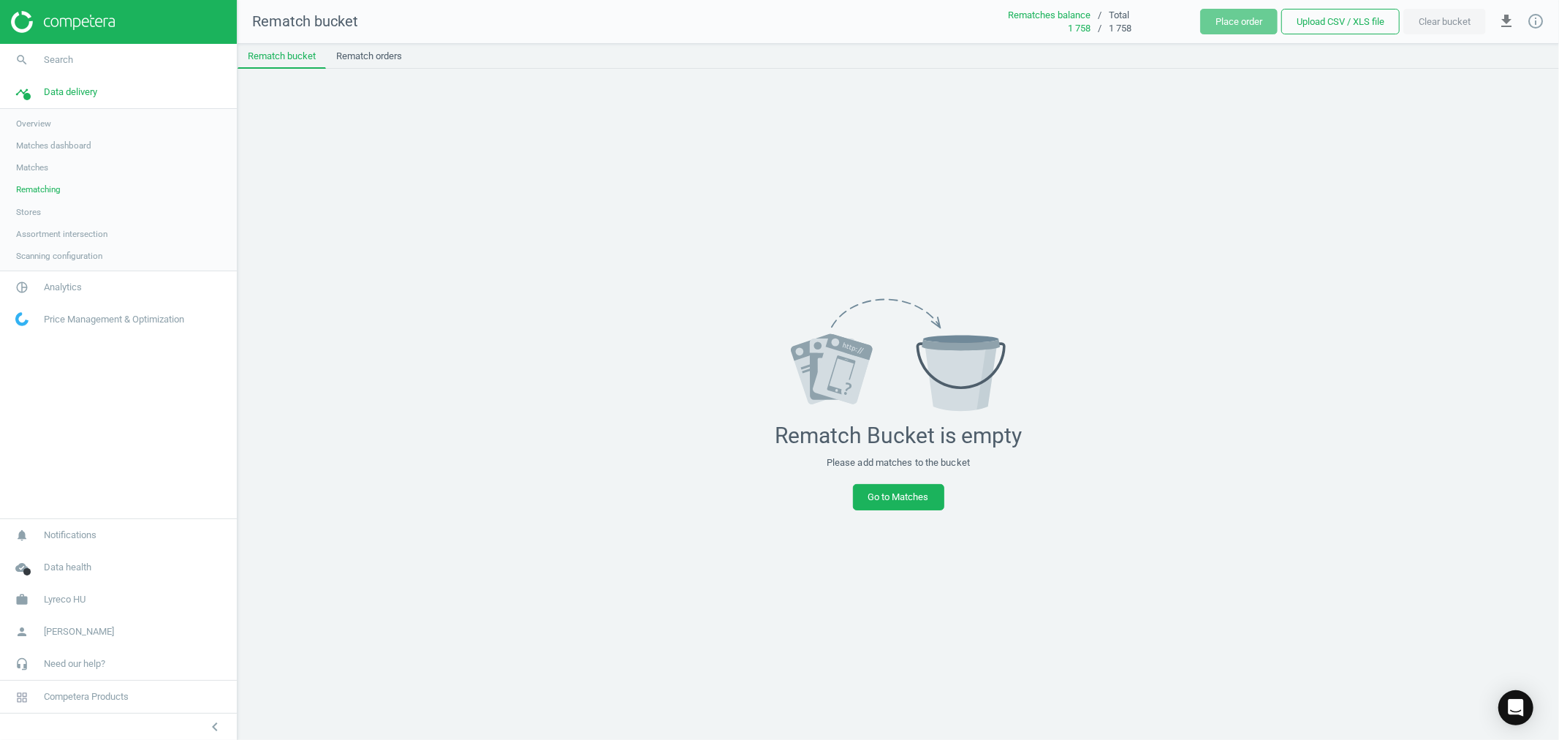
click at [34, 164] on span "Matches" at bounding box center [32, 168] width 32 height 12
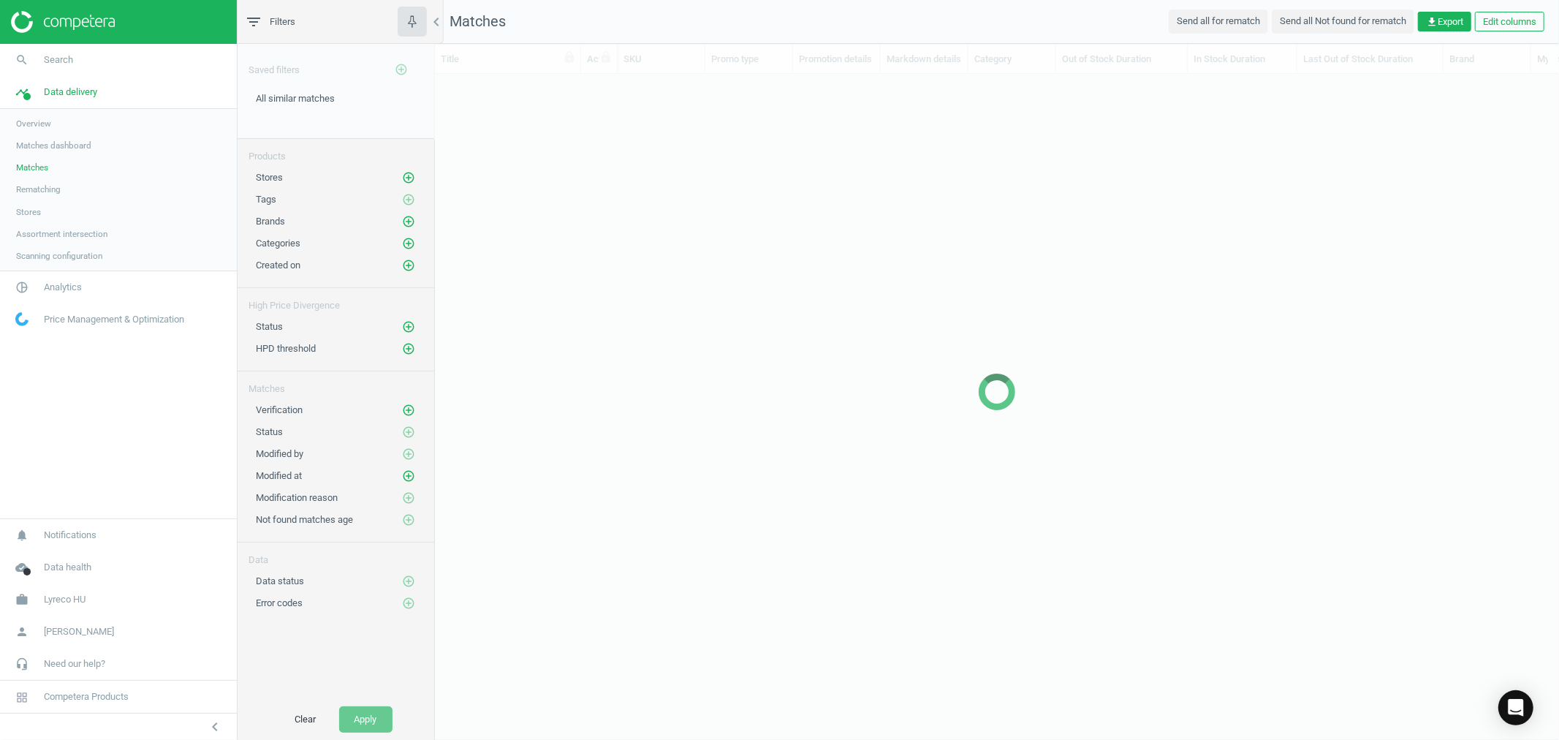
scroll to position [12, 12]
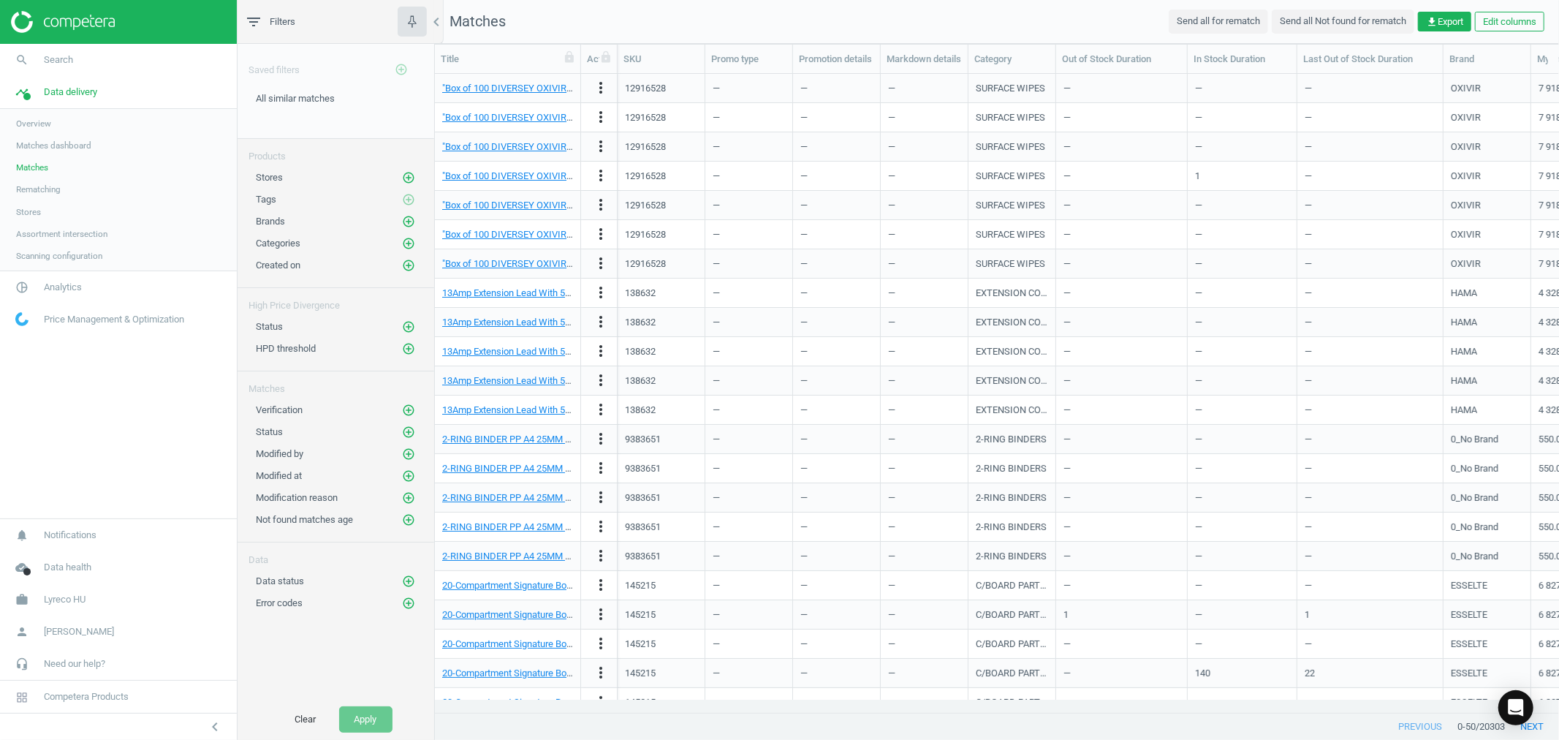
click at [39, 146] on span "Matches dashboard" at bounding box center [53, 146] width 75 height 12
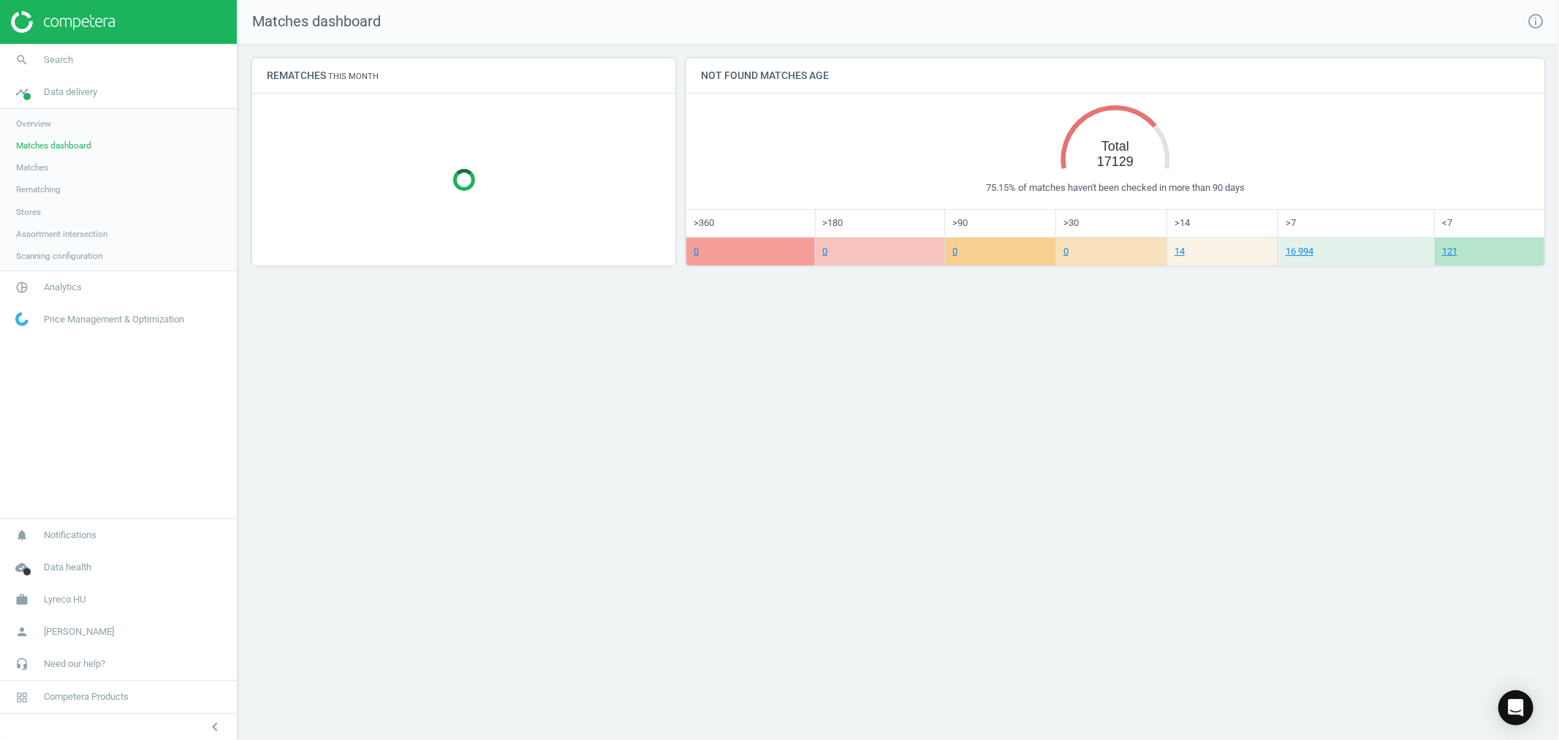
click at [44, 124] on span "Overview" at bounding box center [33, 124] width 35 height 12
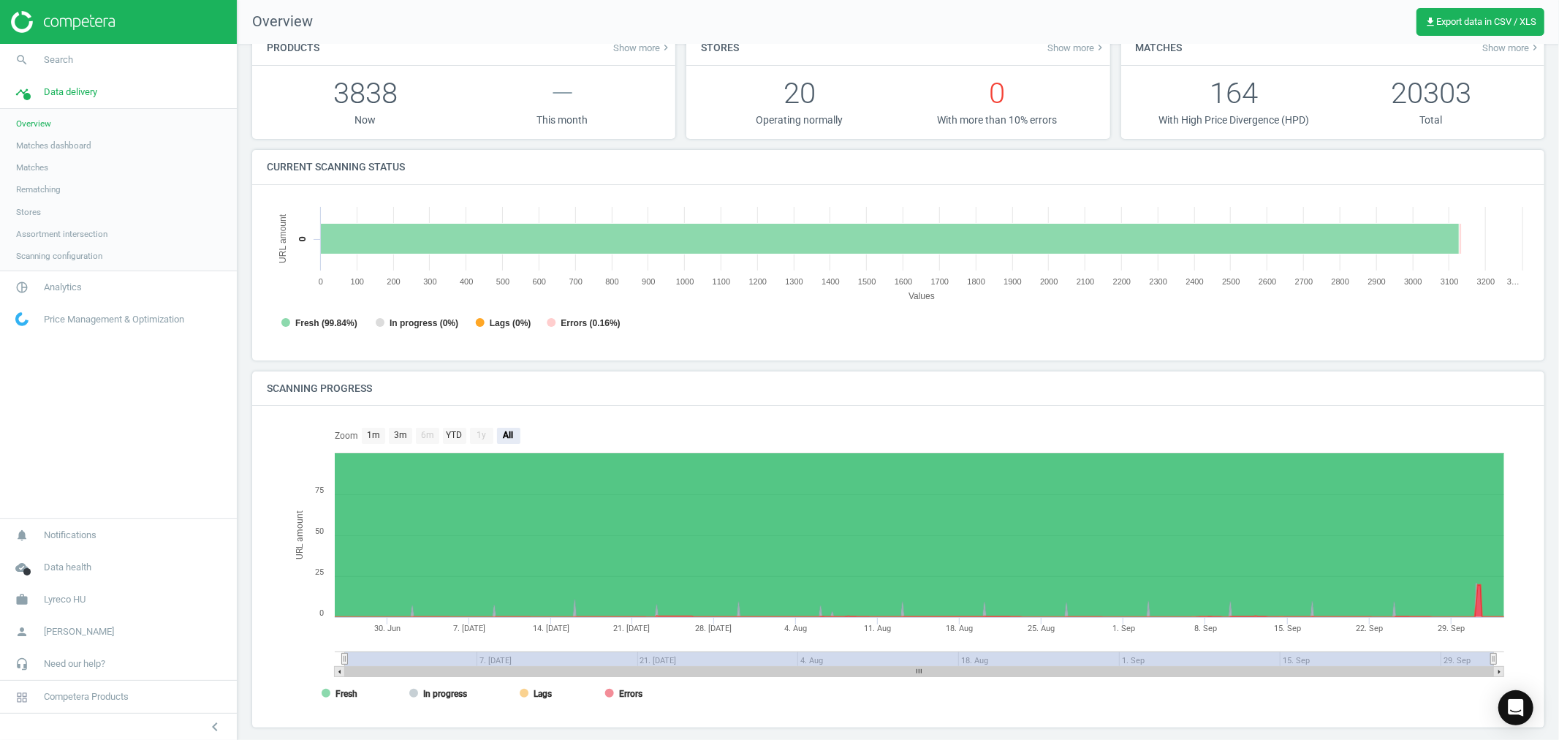
scroll to position [41, 0]
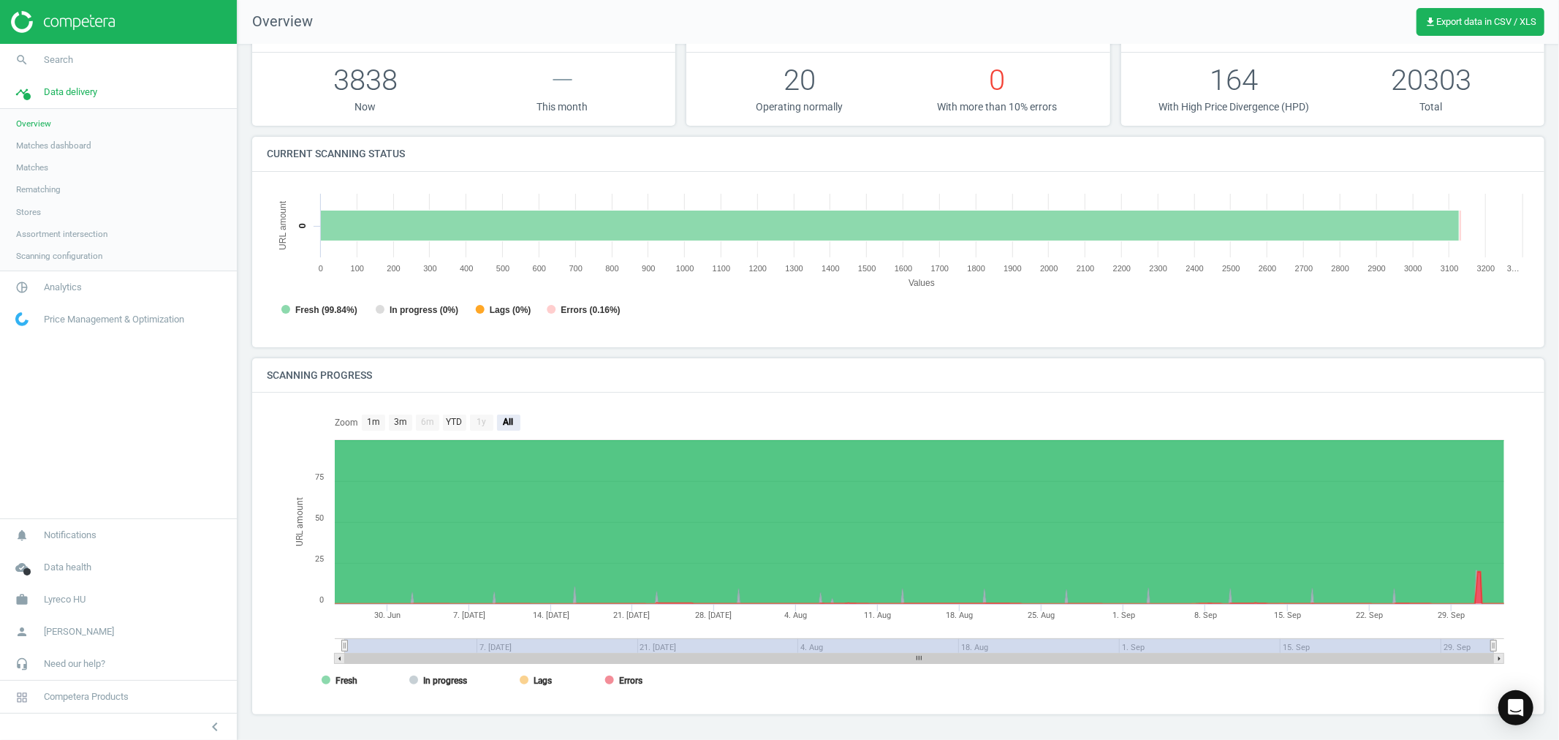
click at [75, 251] on span "Scanning configuration" at bounding box center [59, 256] width 86 height 12
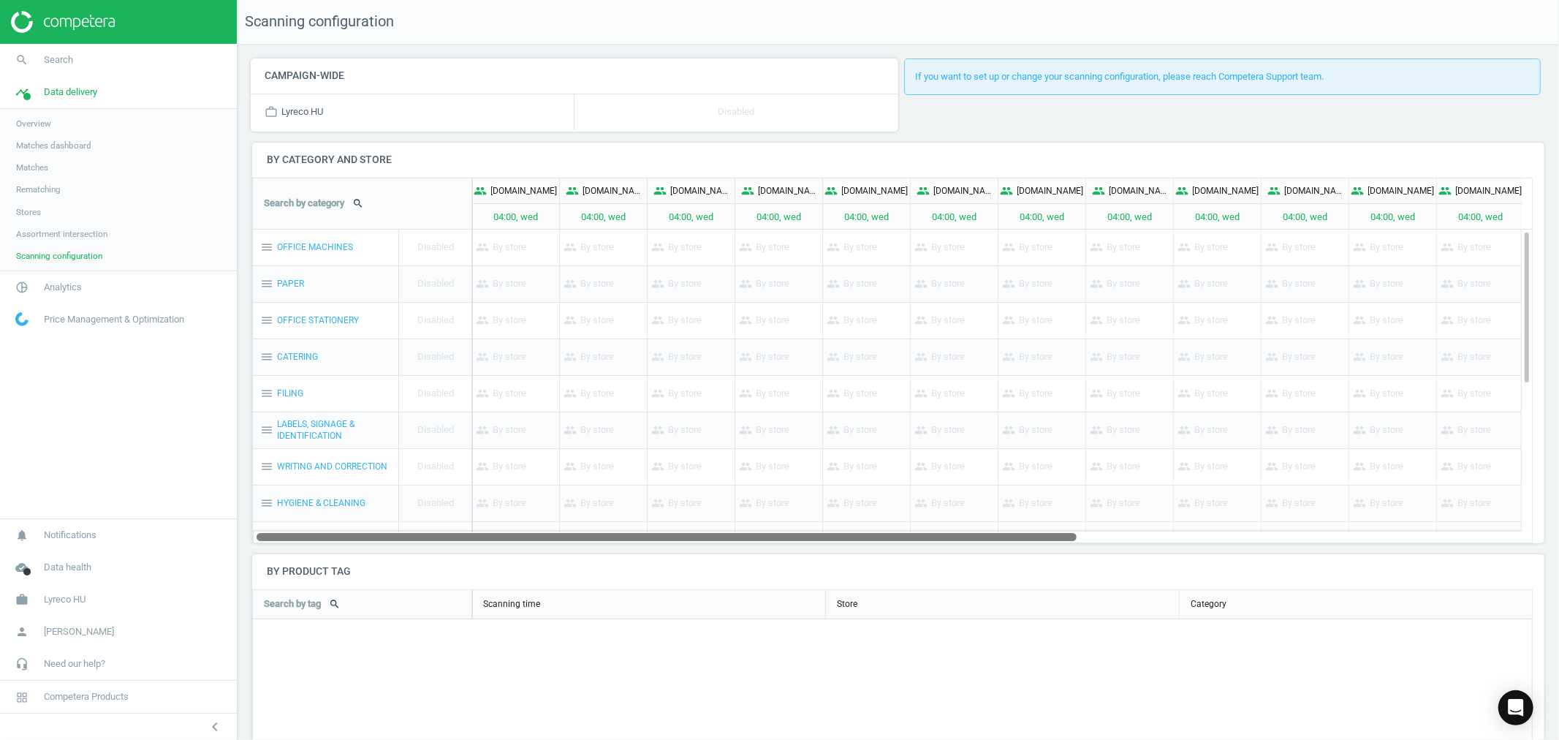
drag, startPoint x: 1061, startPoint y: 537, endPoint x: 1051, endPoint y: 536, distance: 10.3
click at [1051, 536] on div at bounding box center [667, 536] width 820 height 12
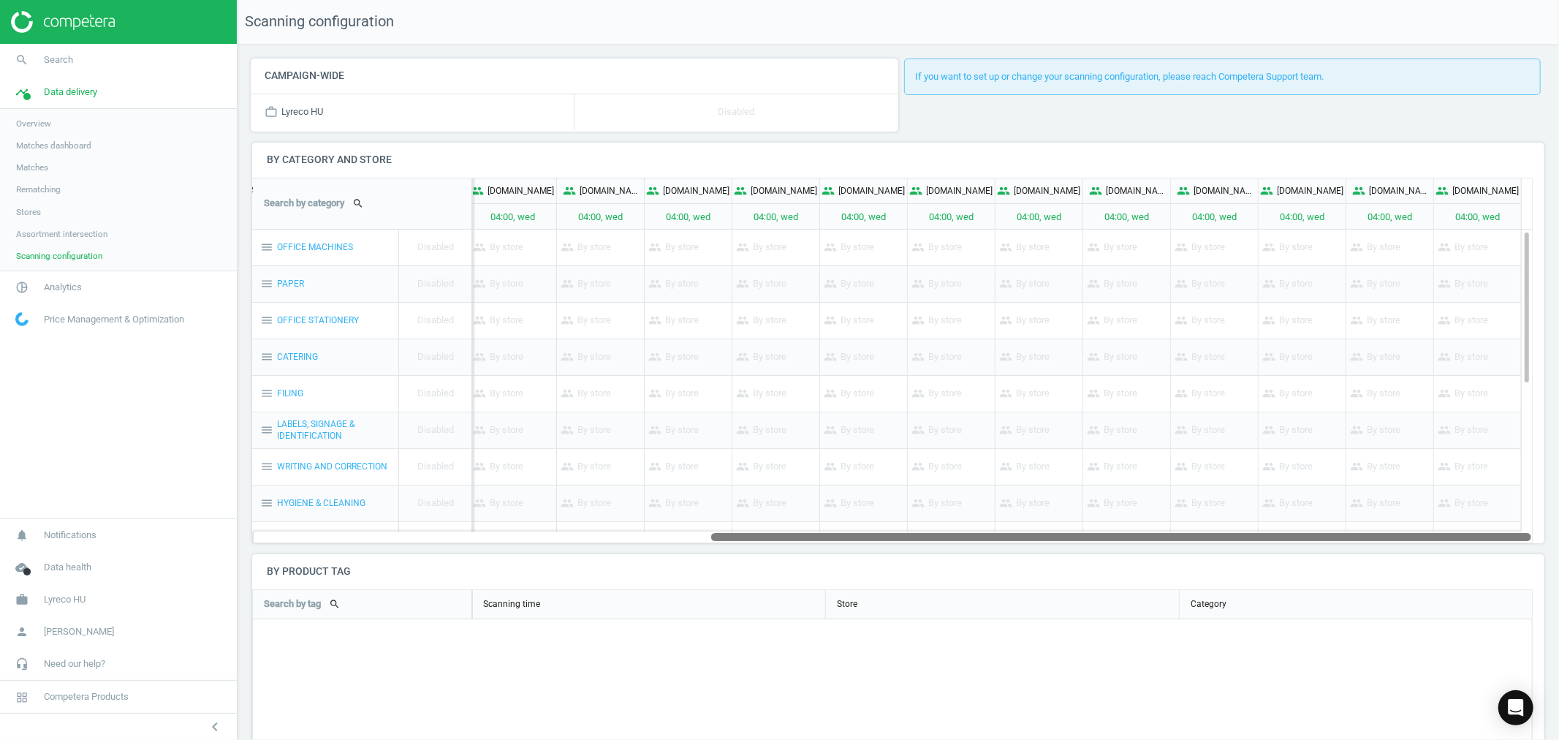
drag, startPoint x: 1055, startPoint y: 539, endPoint x: 1558, endPoint y: 549, distance: 503.7
click at [1558, 549] on div "Campaign-wide work_outline Lyreco HU Disabled If you want to set up or change y…" at bounding box center [898, 392] width 1321 height 696
click at [28, 26] on img at bounding box center [63, 22] width 104 height 22
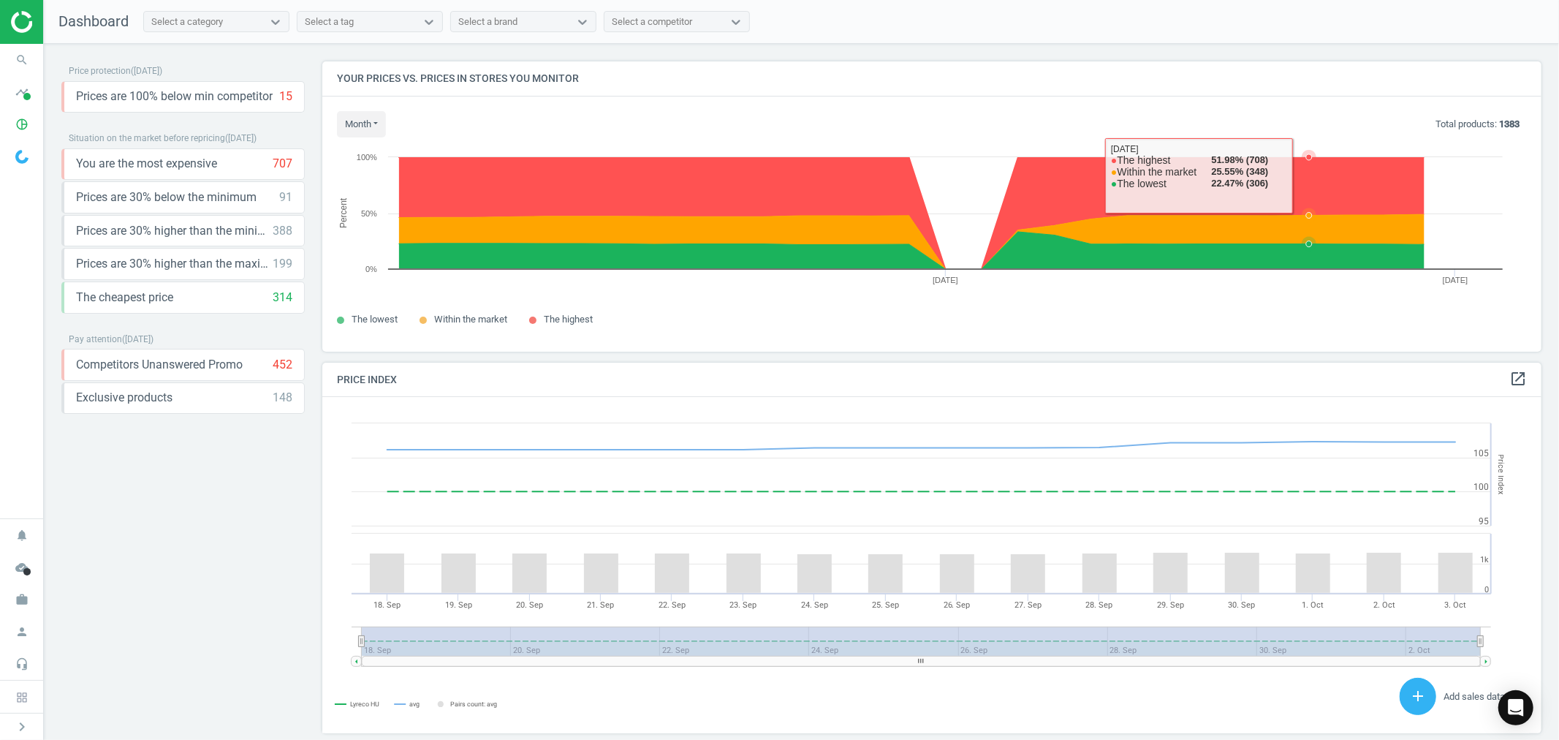
scroll to position [362, 1232]
